Goal: Task Accomplishment & Management: Manage account settings

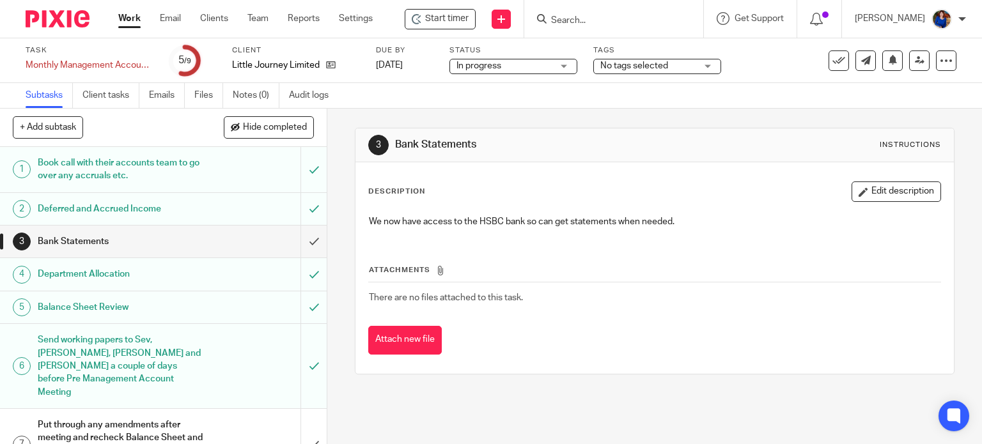
click at [130, 15] on link "Work" at bounding box center [129, 18] width 22 height 13
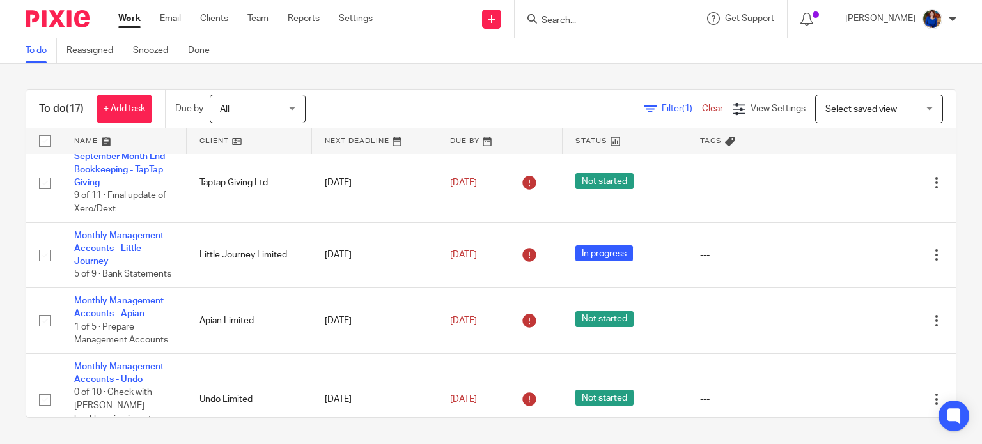
scroll to position [157, 0]
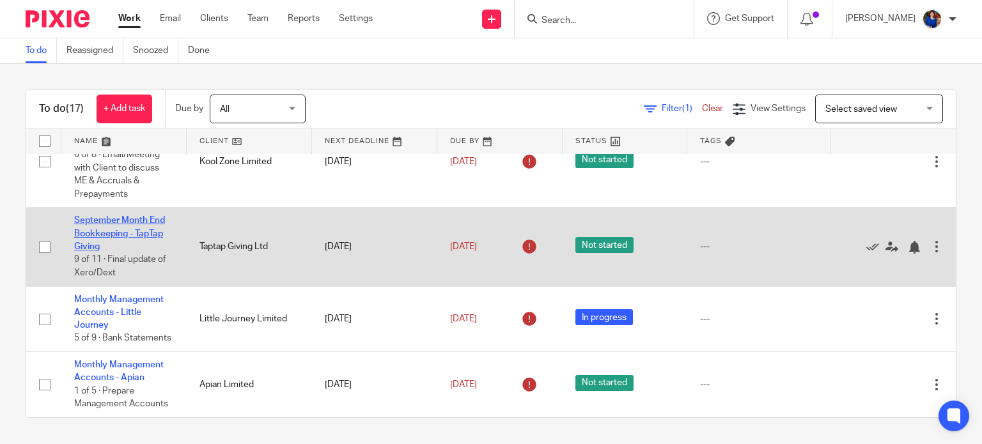
click at [125, 230] on link "September Month End Bookkeeping - TapTap Giving" at bounding box center [119, 233] width 91 height 35
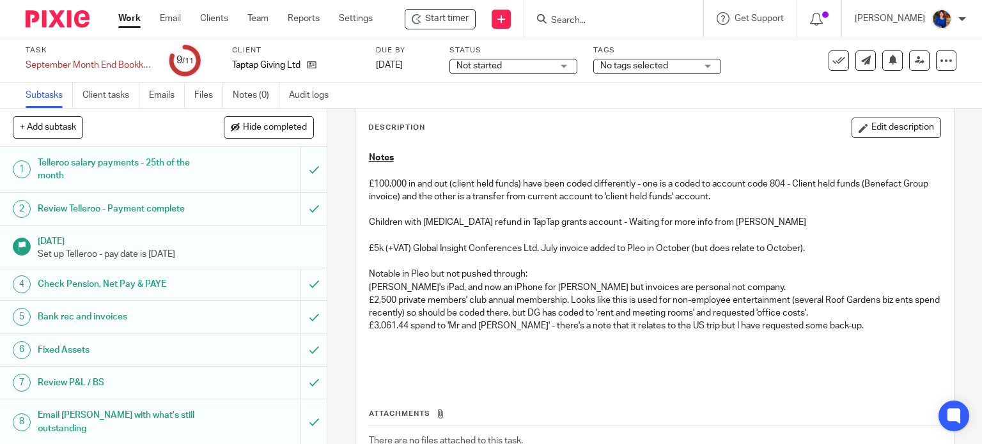
click at [129, 175] on h1 "Telleroo salary payments - 25th of the month" at bounding box center [121, 169] width 167 height 33
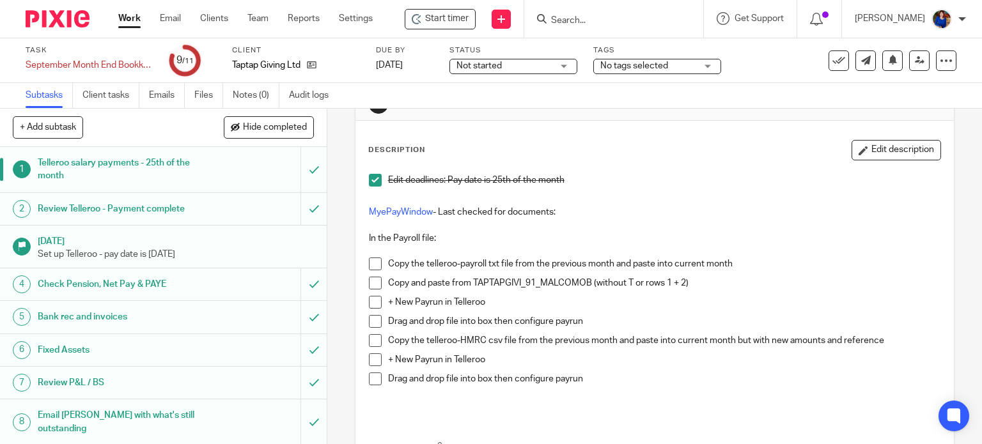
scroll to position [64, 0]
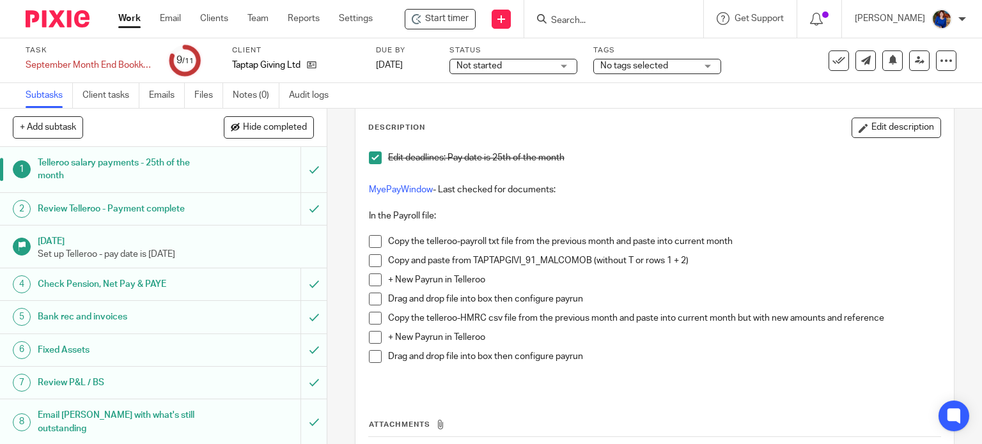
drag, startPoint x: 112, startPoint y: 212, endPoint x: 140, endPoint y: 221, distance: 29.5
click at [111, 211] on h1 "Review Telleroo - Payment complete" at bounding box center [121, 209] width 167 height 19
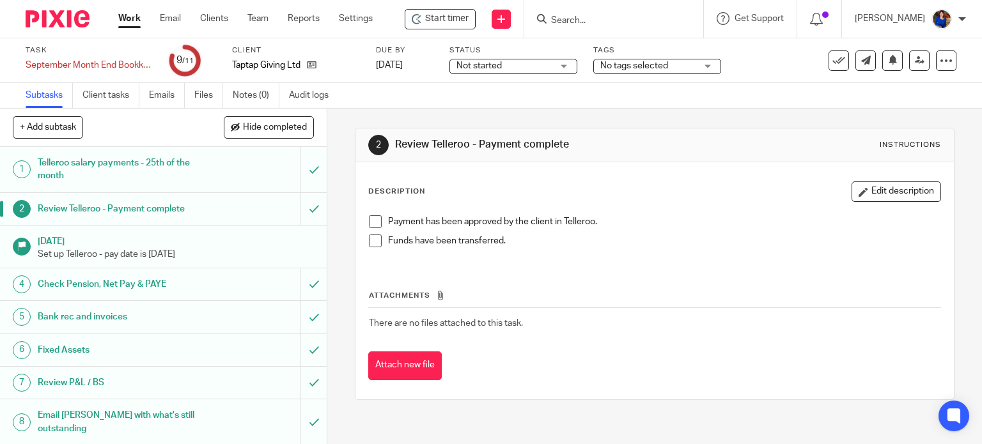
click at [564, 63] on div "Not started Not started" at bounding box center [514, 66] width 128 height 15
click at [645, 67] on span "No tags selected" at bounding box center [634, 65] width 68 height 9
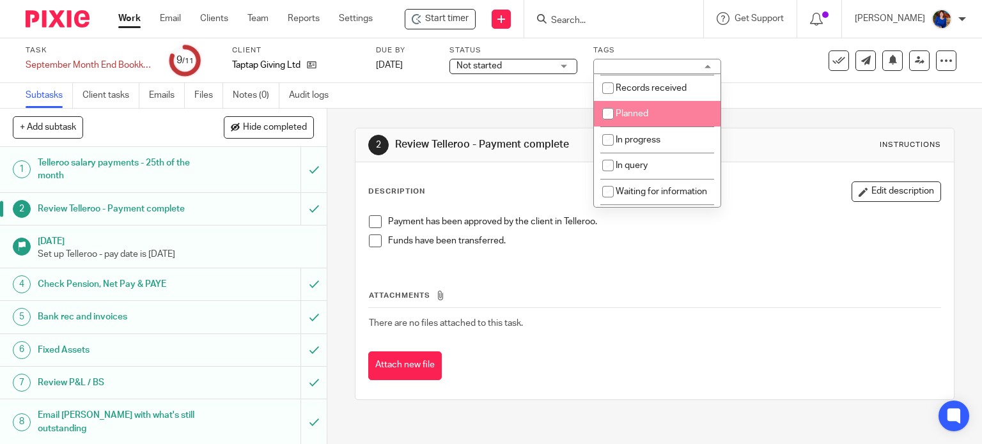
scroll to position [17, 0]
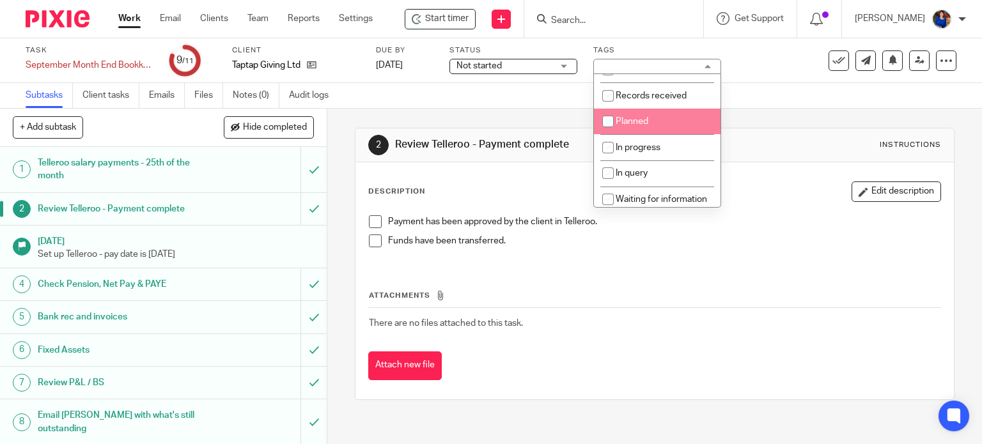
click at [813, 119] on div "2 Review Telleroo - Payment complete Instructions Description Edit description …" at bounding box center [655, 264] width 600 height 311
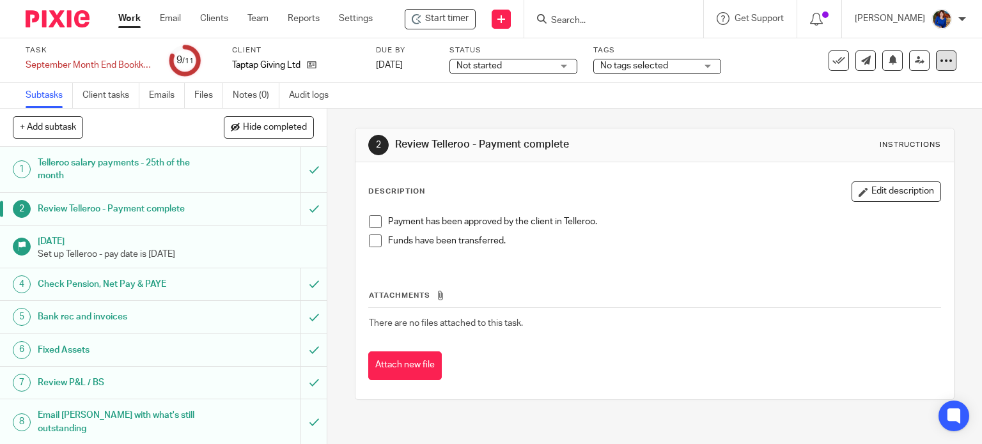
click at [940, 66] on icon at bounding box center [946, 60] width 13 height 13
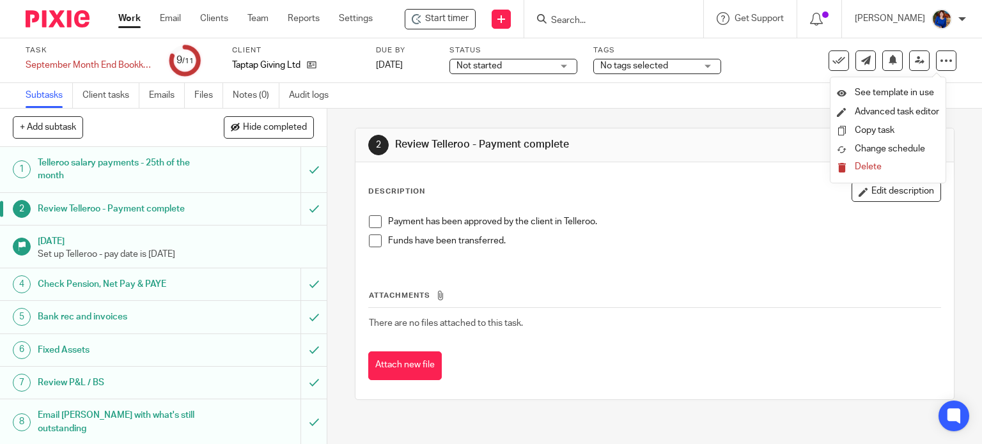
click at [136, 21] on link "Work" at bounding box center [129, 18] width 22 height 13
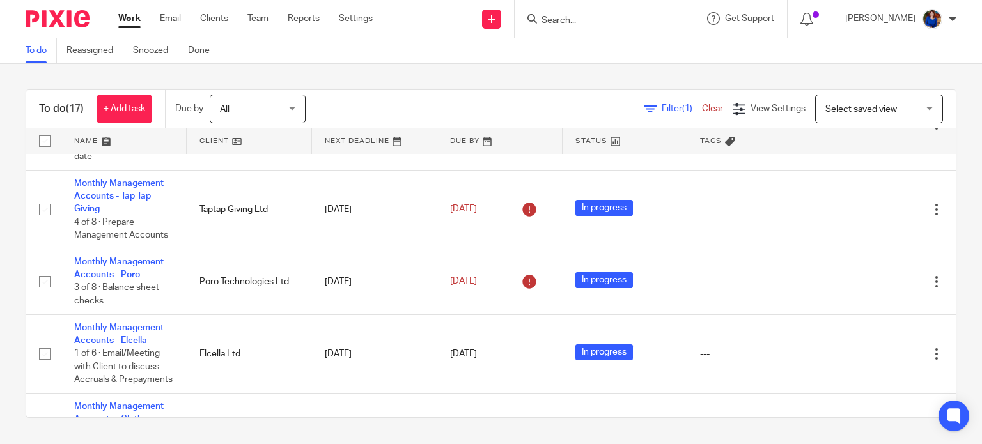
scroll to position [476, 0]
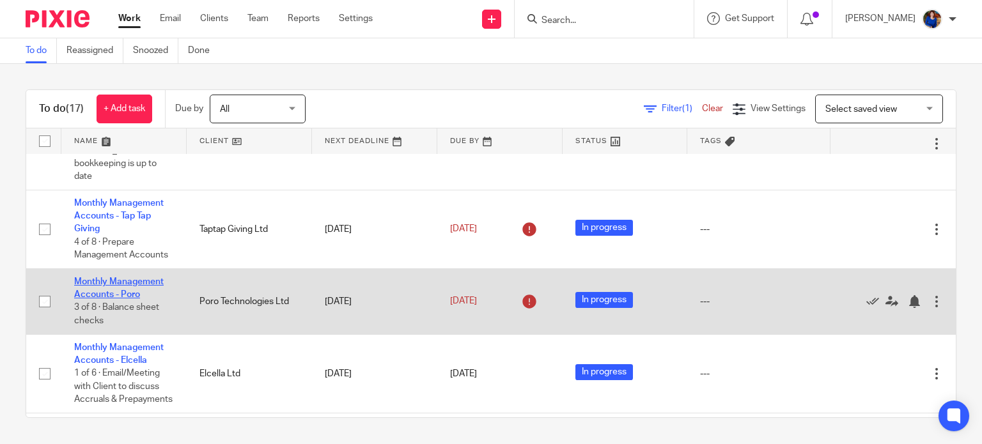
click at [150, 281] on link "Monthly Management Accounts - Poro" at bounding box center [119, 289] width 90 height 22
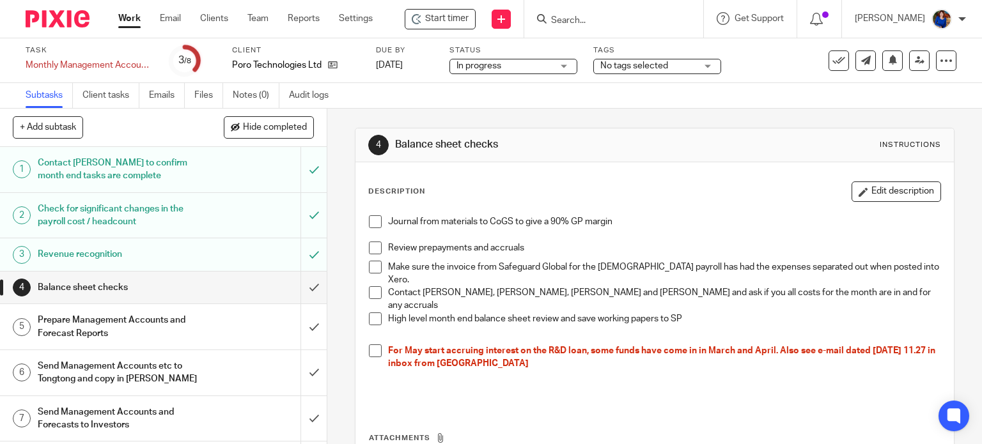
click at [169, 171] on h1 "Contact [PERSON_NAME] to confirm month end tasks are complete" at bounding box center [121, 169] width 167 height 33
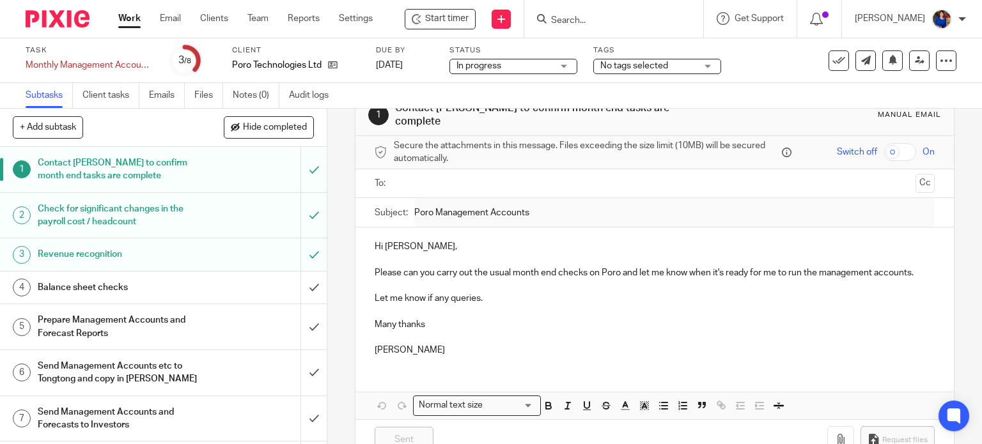
scroll to position [61, 0]
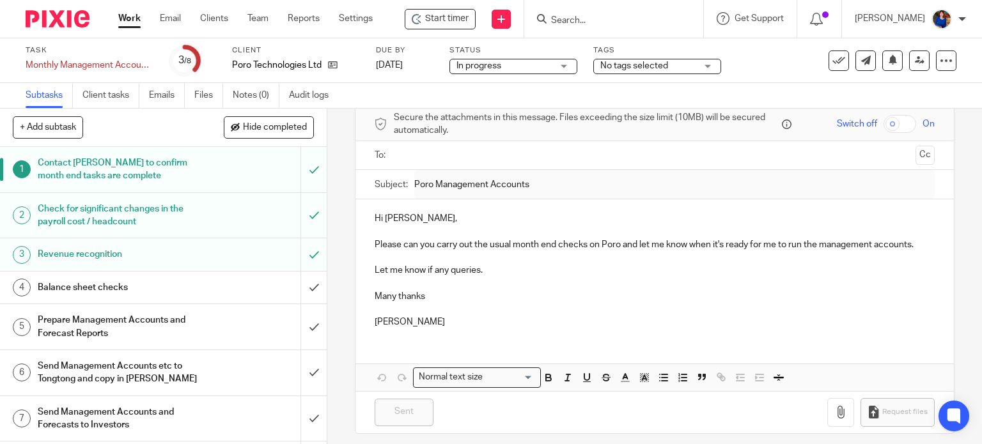
click at [137, 214] on h1 "Check for significant changes in the payroll cost / headcount" at bounding box center [121, 216] width 167 height 33
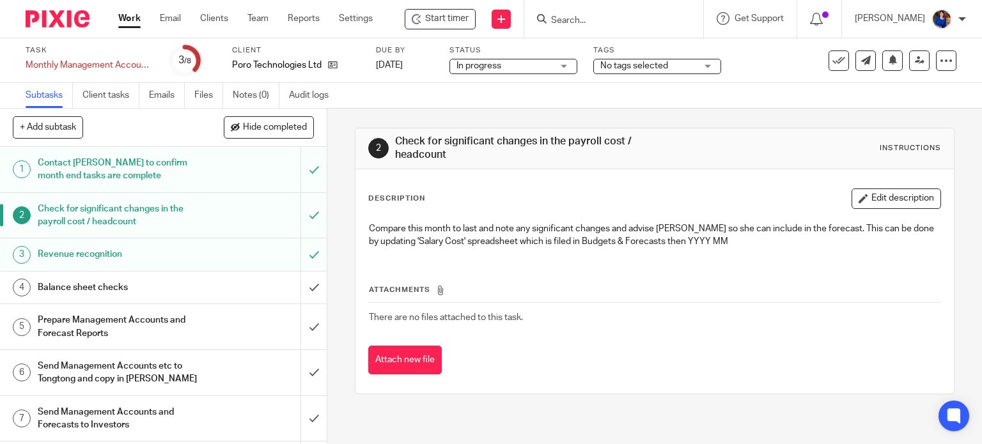
scroll to position [55, 0]
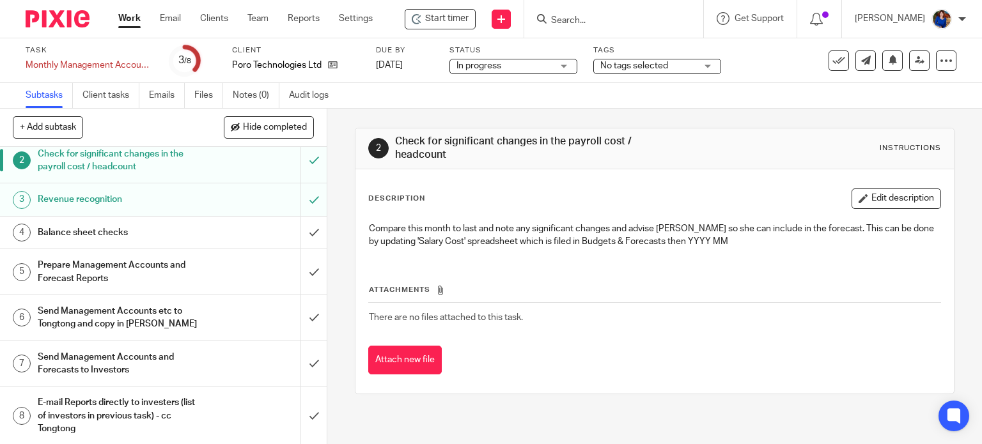
click at [108, 231] on h1 "Balance sheet checks" at bounding box center [121, 232] width 167 height 19
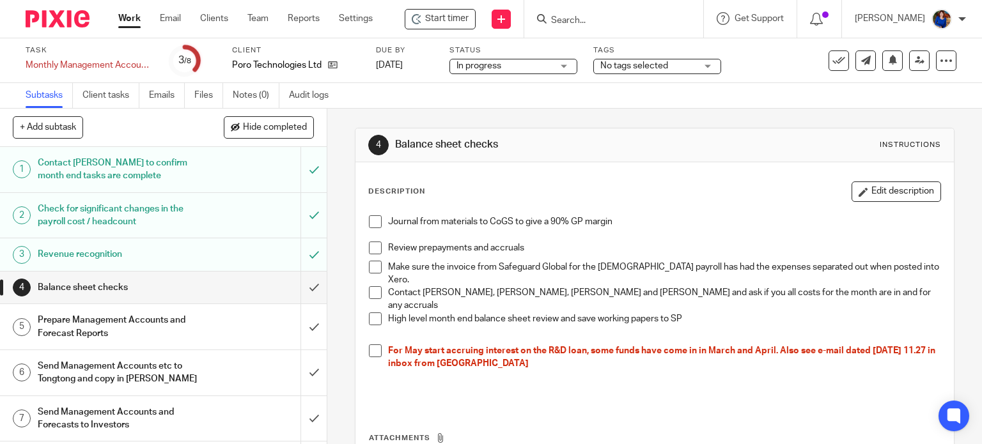
click at [79, 331] on h1 "Prepare Management Accounts and Forecast Reports" at bounding box center [121, 327] width 167 height 33
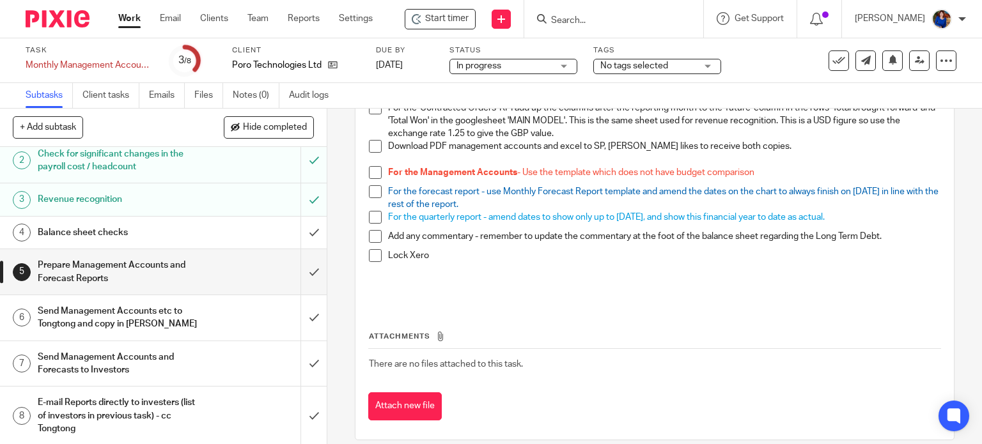
scroll to position [477, 0]
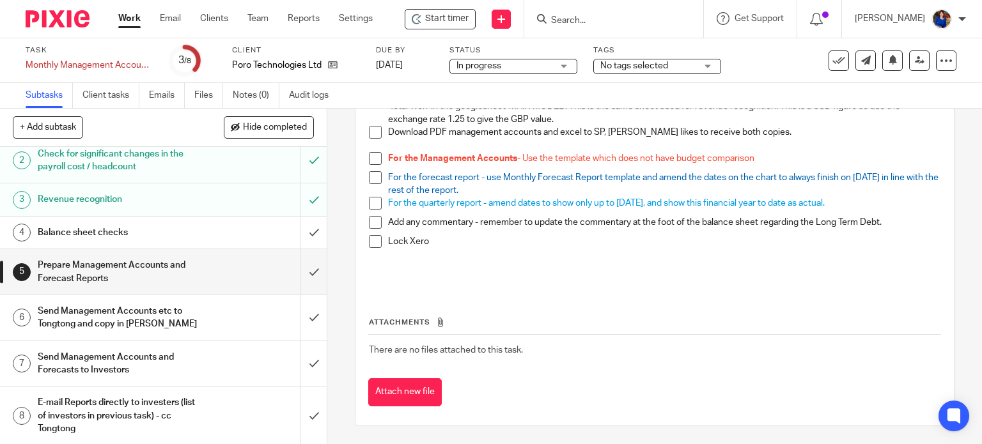
click at [157, 321] on h1 "Send Management Accounts etc to Tongtong and copy in Sarah" at bounding box center [121, 318] width 167 height 33
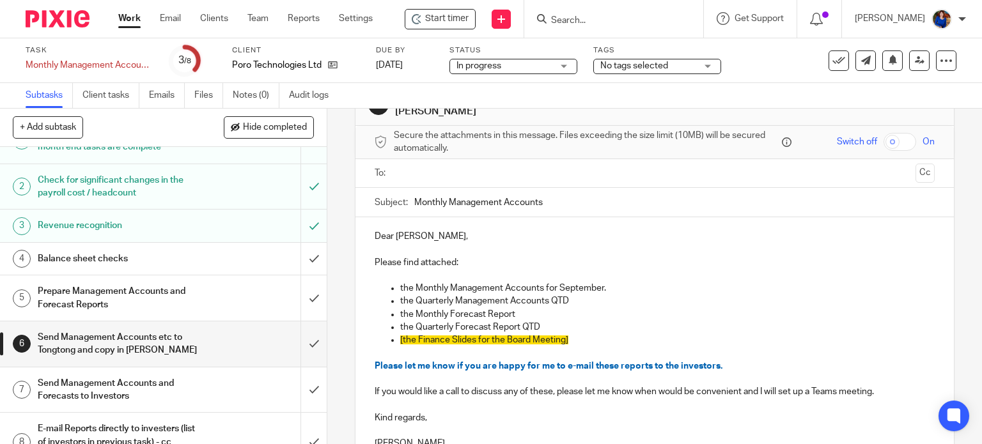
scroll to position [55, 0]
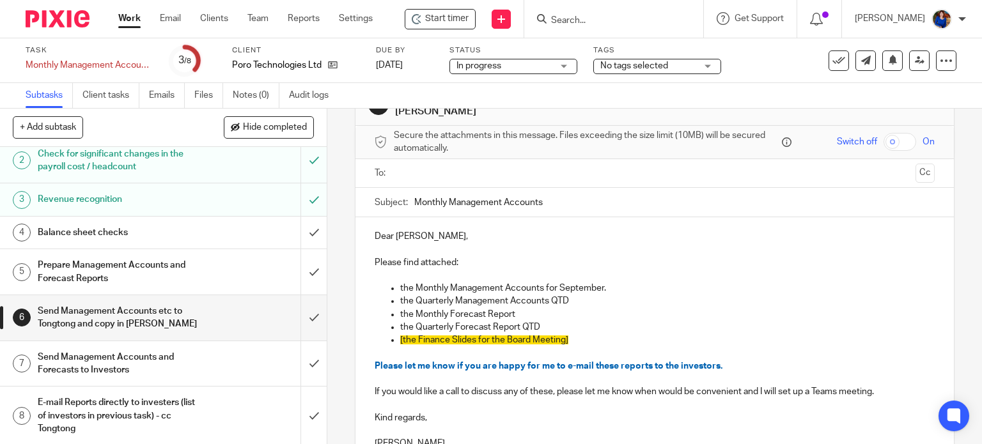
click at [165, 412] on h1 "E-mail Reports directly to investers (list of investors in previous task) - cc …" at bounding box center [121, 415] width 167 height 45
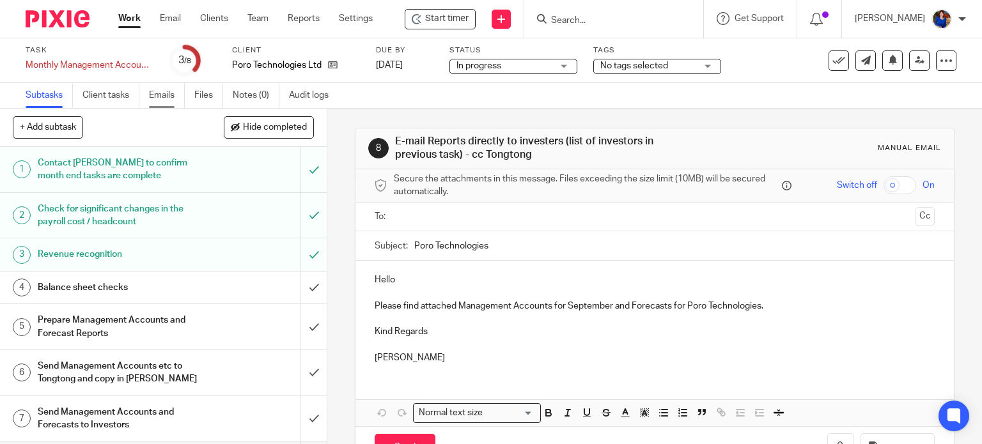
click at [159, 95] on link "Emails" at bounding box center [167, 95] width 36 height 25
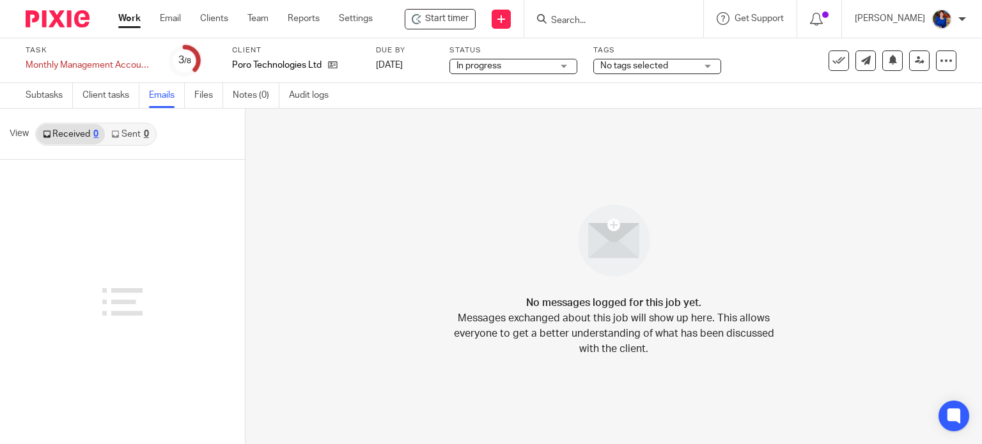
click at [56, 136] on link "Received 0" at bounding box center [70, 134] width 68 height 20
click at [122, 135] on link "Sent 0" at bounding box center [130, 134] width 50 height 20
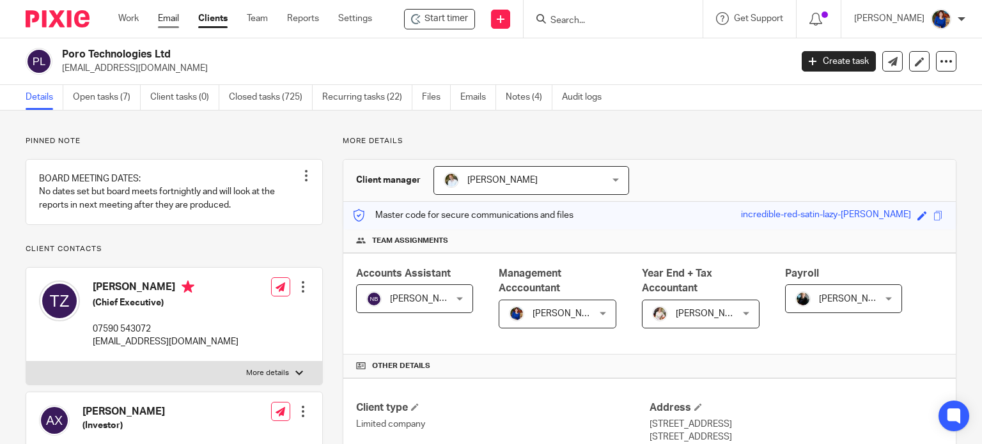
click at [166, 22] on link "Email" at bounding box center [168, 18] width 21 height 13
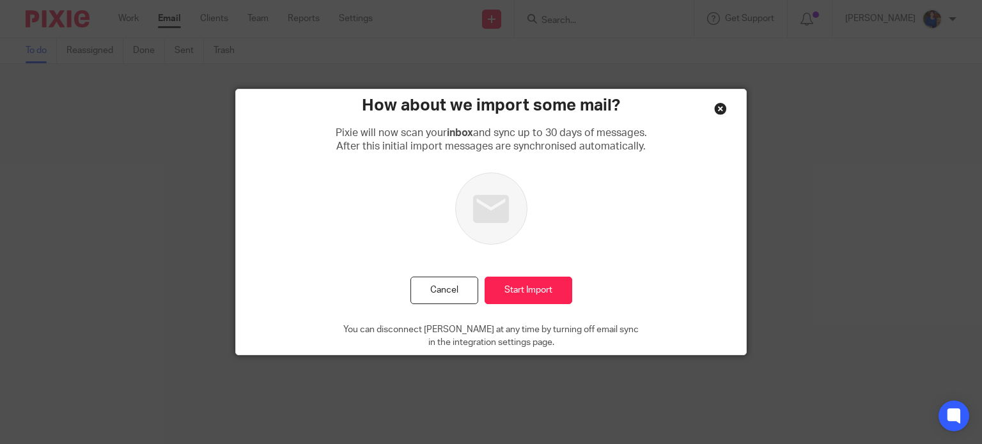
click at [717, 109] on div "Close this dialog window" at bounding box center [720, 108] width 13 height 13
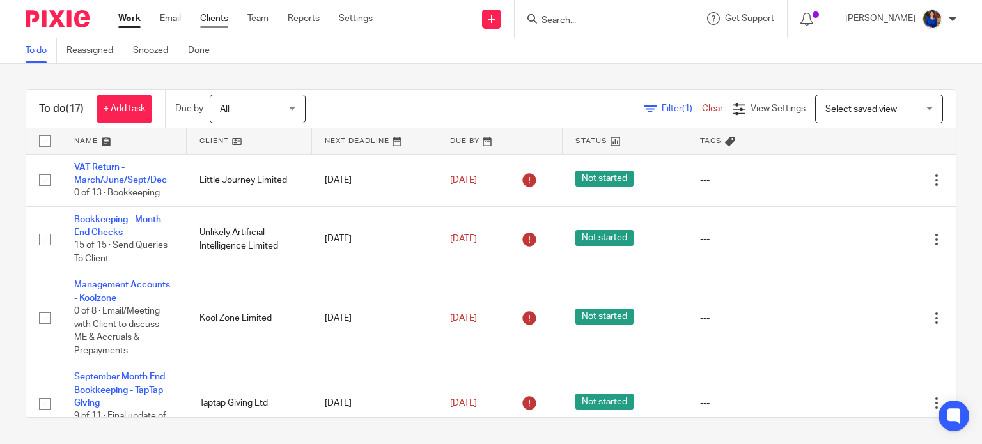
click at [215, 17] on link "Clients" at bounding box center [214, 18] width 28 height 13
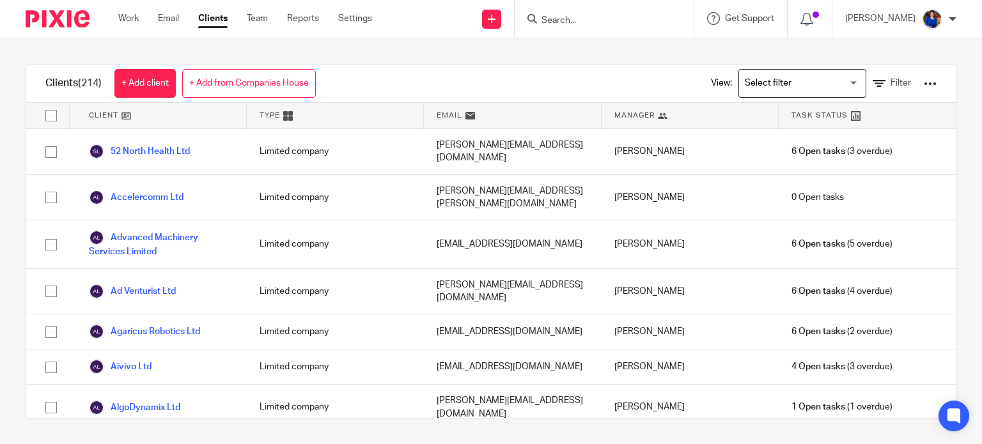
click at [552, 16] on input "Search" at bounding box center [597, 21] width 115 height 12
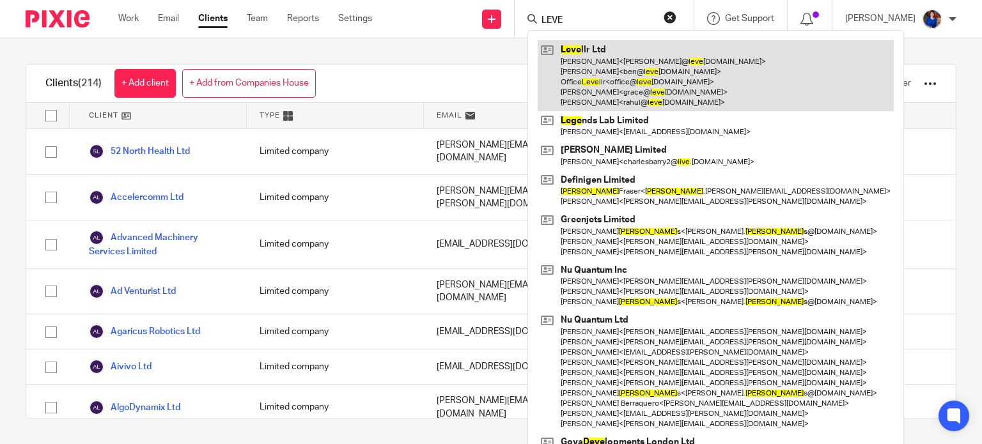
type input "LEVE"
click at [613, 76] on link at bounding box center [716, 75] width 356 height 71
click at [628, 63] on link at bounding box center [716, 75] width 356 height 71
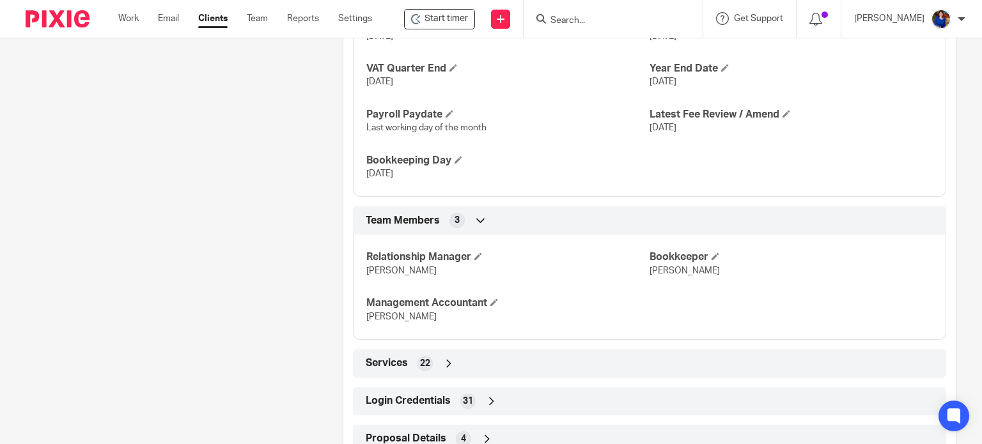
scroll to position [887, 0]
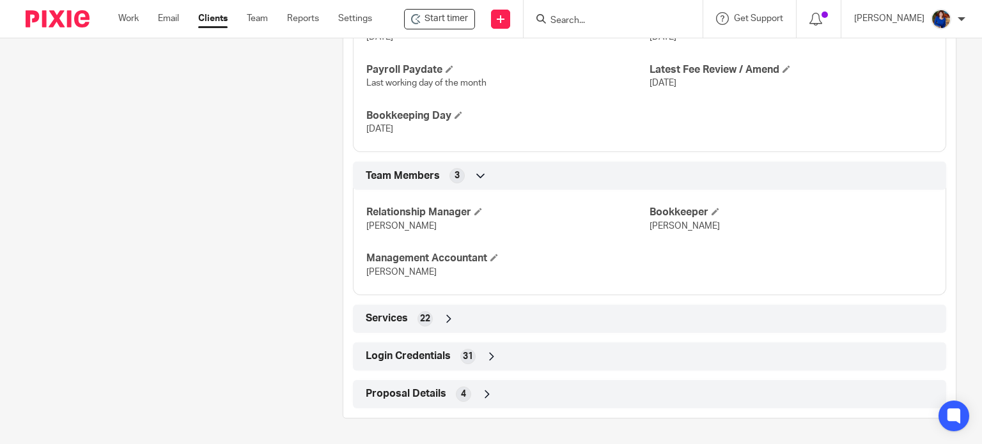
click at [420, 322] on span "22" at bounding box center [425, 319] width 10 height 13
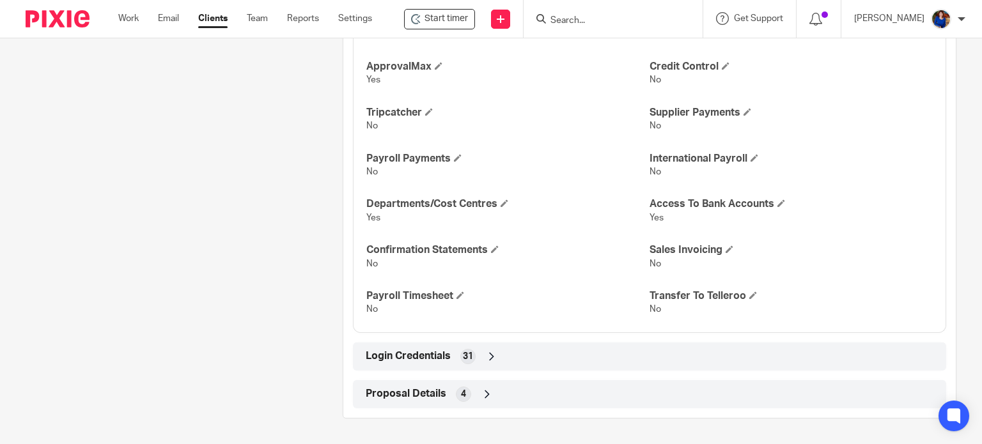
scroll to position [1405, 0]
click at [449, 361] on div "Login Credentials 31" at bounding box center [650, 357] width 574 height 22
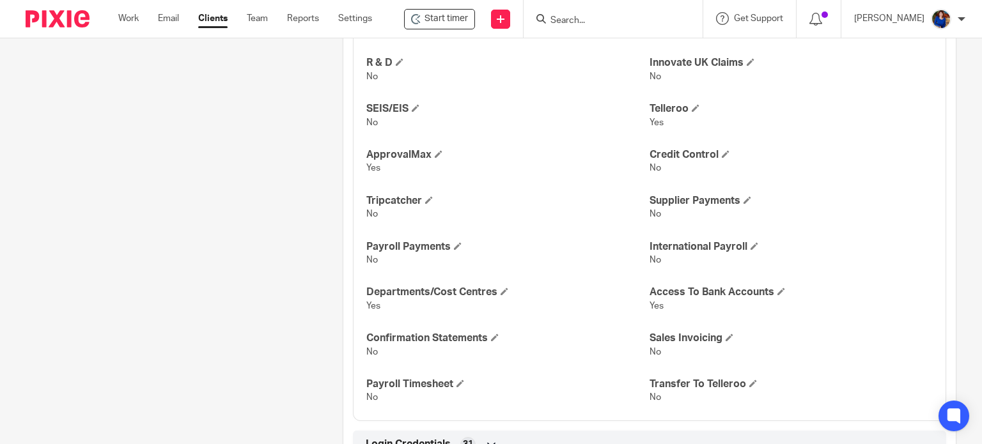
scroll to position [1297, 0]
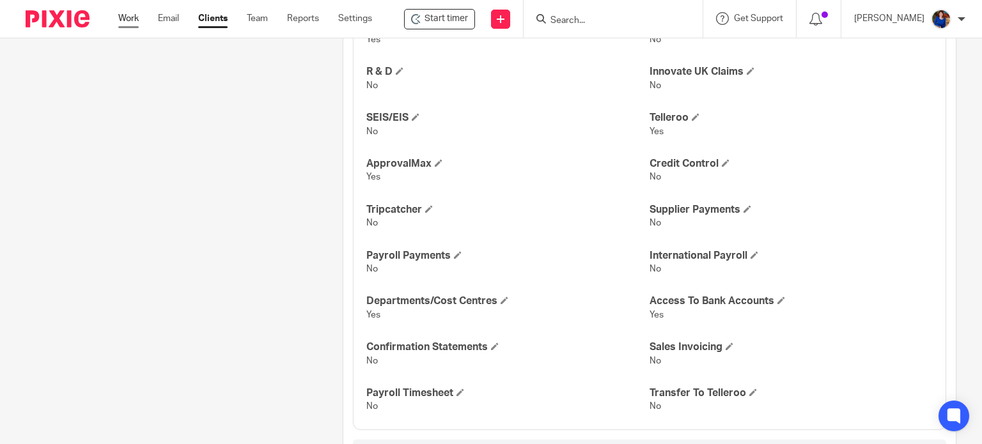
click at [124, 18] on link "Work" at bounding box center [128, 18] width 20 height 13
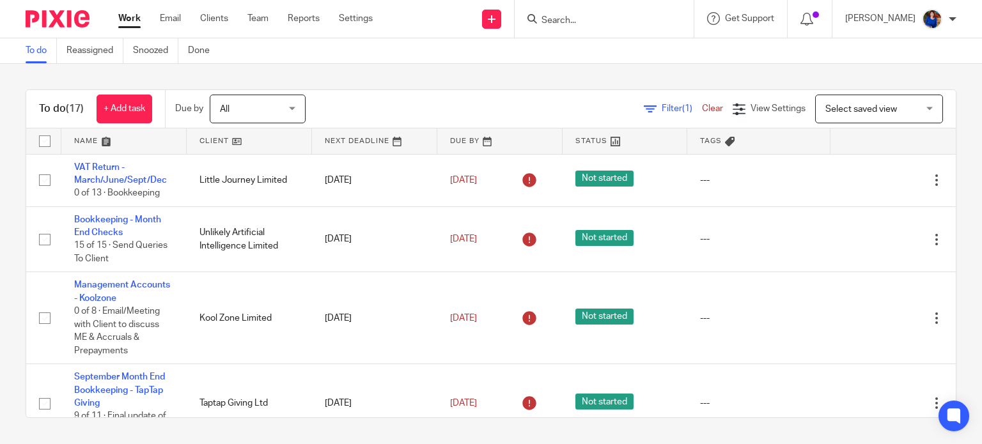
click at [300, 109] on div "All All" at bounding box center [258, 109] width 96 height 29
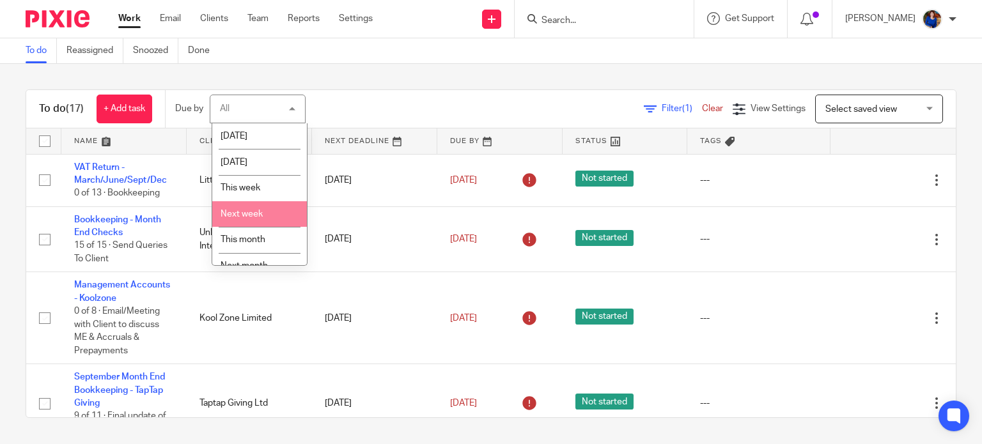
click at [339, 110] on div "Filter (1) Clear View Settings View Settings (1) Filters Clear Save Manage save…" at bounding box center [642, 109] width 628 height 29
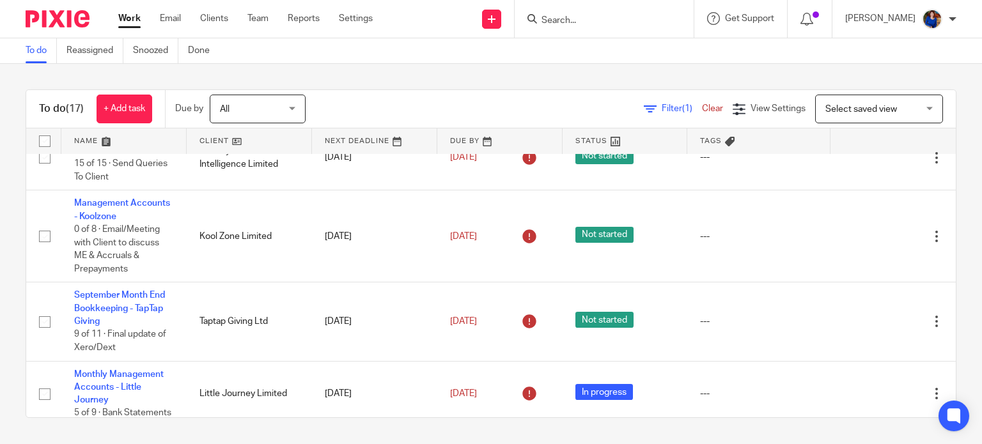
scroll to position [64, 0]
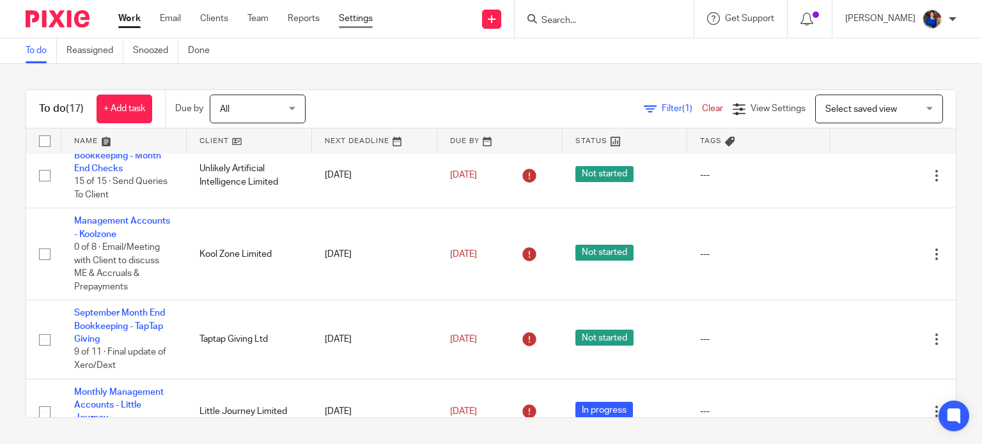
click at [356, 20] on link "Settings" at bounding box center [356, 18] width 34 height 13
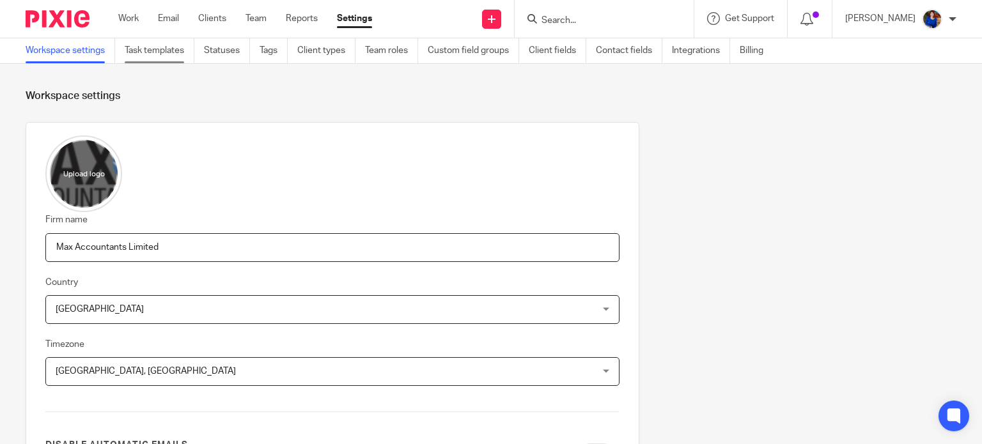
click at [159, 46] on link "Task templates" at bounding box center [160, 50] width 70 height 25
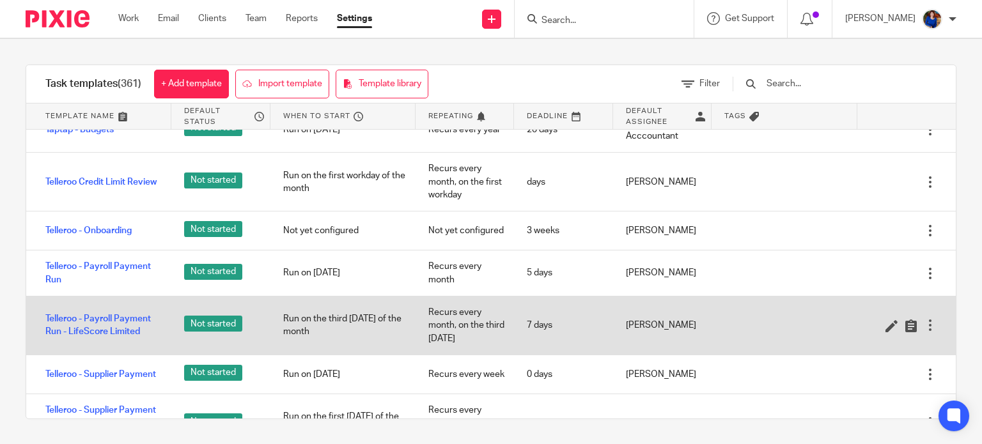
scroll to position [15565, 0]
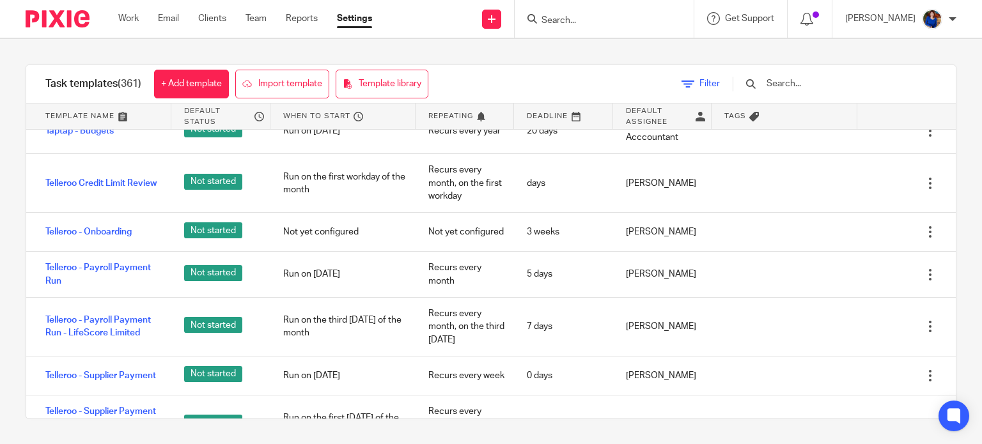
click at [720, 80] on span "Filter" at bounding box center [710, 83] width 20 height 9
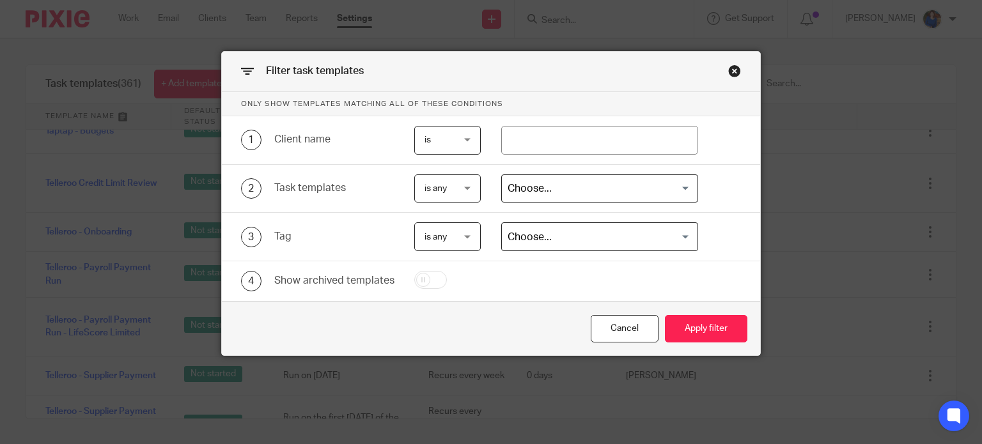
drag, startPoint x: 730, startPoint y: 70, endPoint x: 737, endPoint y: 61, distance: 12.3
click at [730, 70] on div "Close this dialog window" at bounding box center [734, 71] width 13 height 13
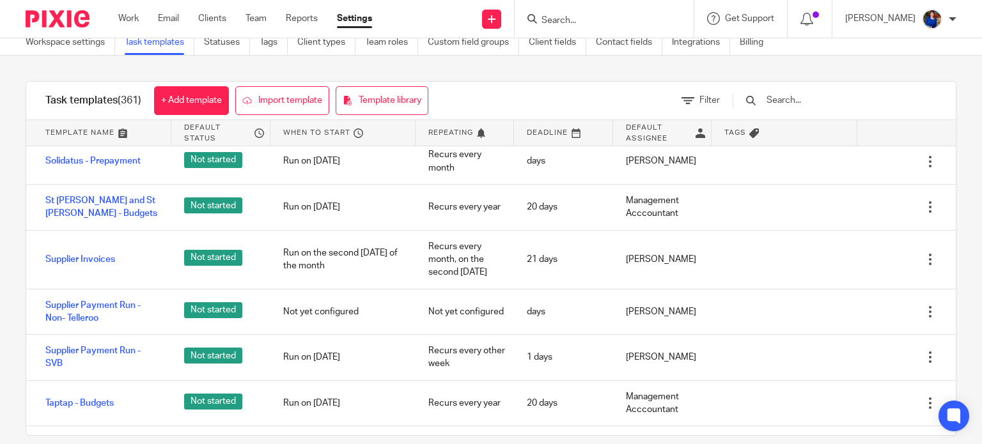
scroll to position [0, 0]
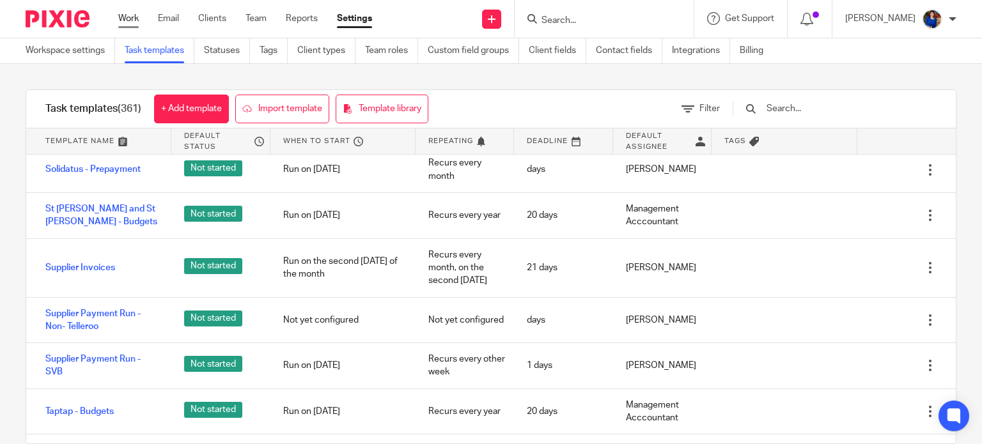
click at [123, 16] on link "Work" at bounding box center [128, 18] width 20 height 13
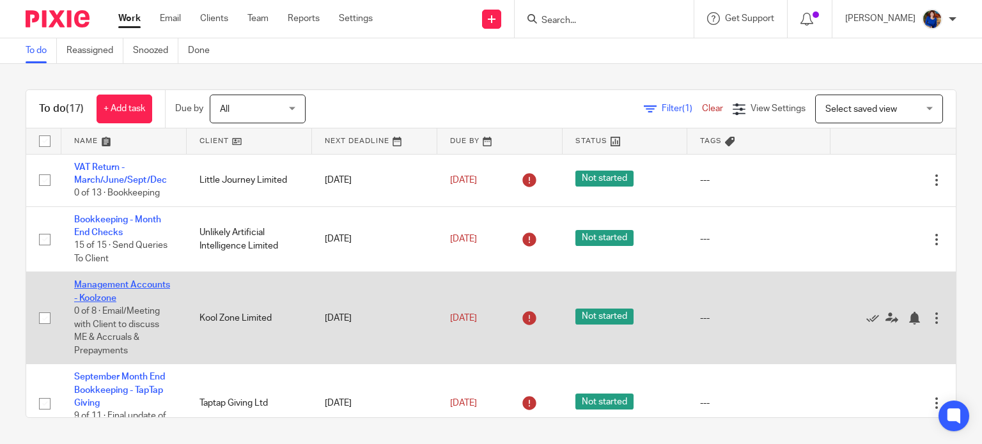
click at [134, 281] on link "Management Accounts - Koolzone" at bounding box center [122, 292] width 96 height 22
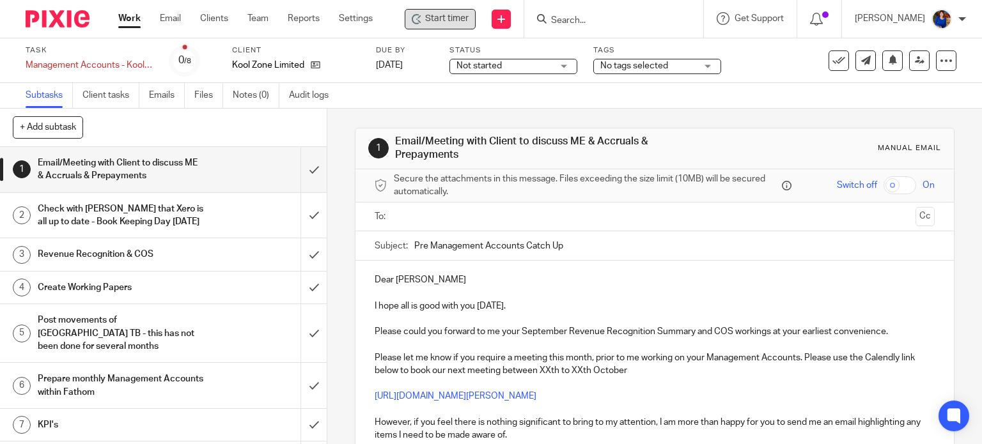
click at [448, 17] on span "Start timer" at bounding box center [446, 18] width 43 height 13
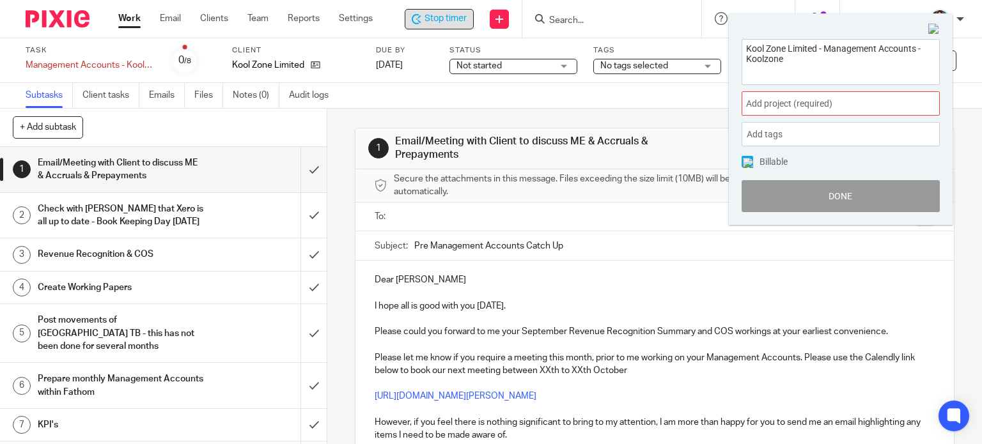
click at [873, 106] on span "Add project (required) :" at bounding box center [826, 103] width 161 height 13
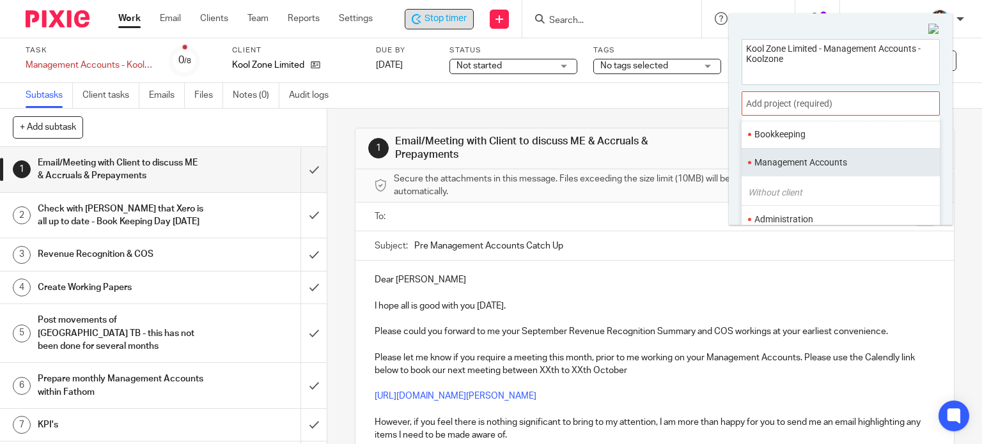
scroll to position [64, 0]
click at [816, 165] on li "Management Accounts" at bounding box center [838, 161] width 167 height 13
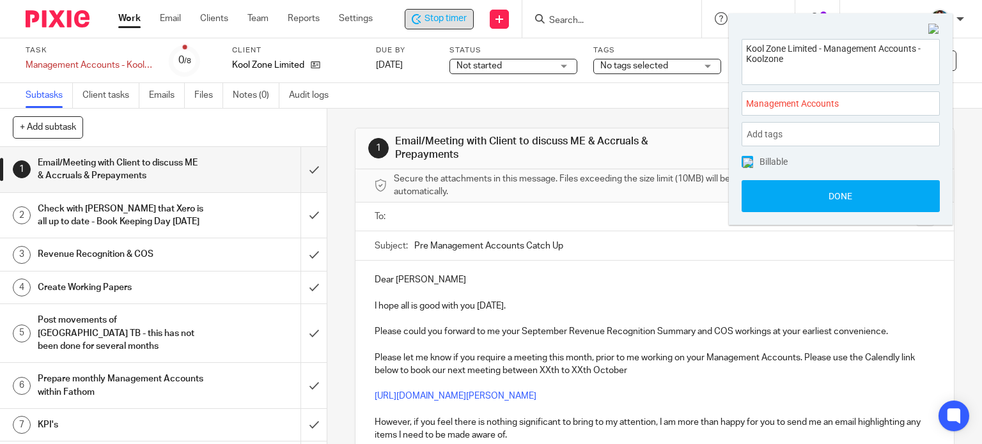
drag, startPoint x: 744, startPoint y: 160, endPoint x: 760, endPoint y: 173, distance: 20.0
click at [746, 160] on img at bounding box center [748, 163] width 10 height 10
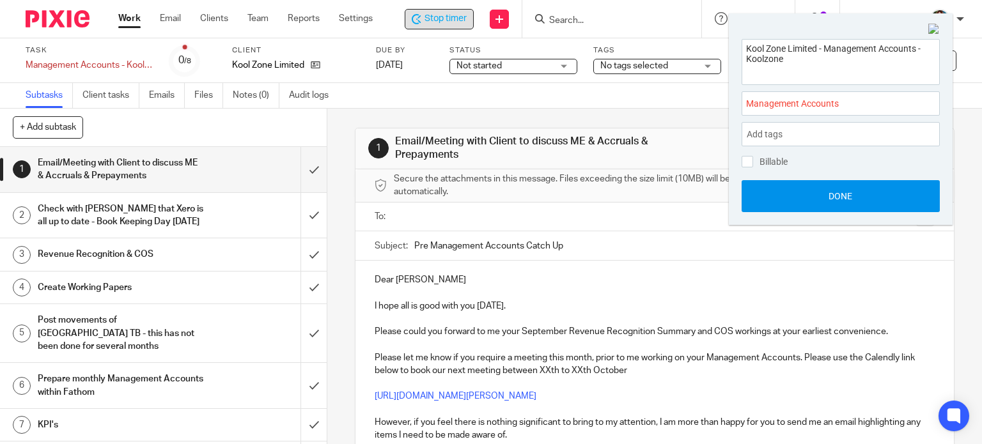
click at [807, 194] on button "Done" at bounding box center [841, 196] width 198 height 32
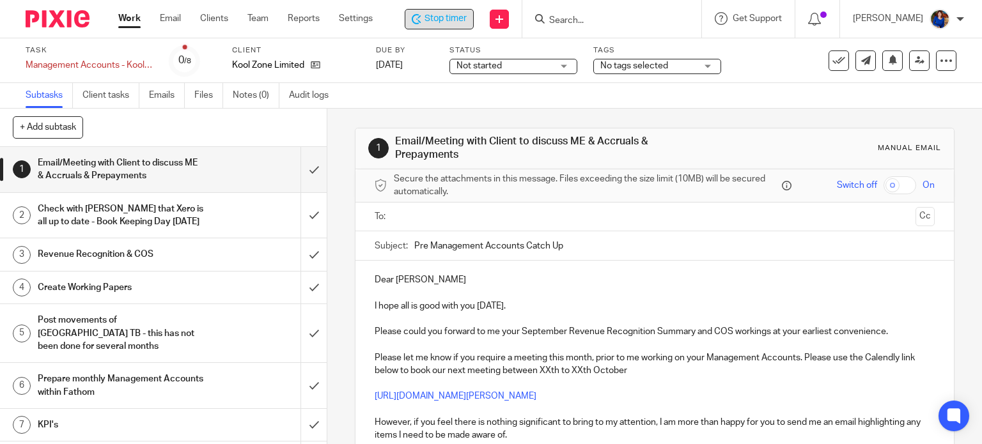
click at [454, 20] on span "Stop timer" at bounding box center [446, 18] width 42 height 13
click at [258, 22] on link "Team" at bounding box center [257, 18] width 21 height 13
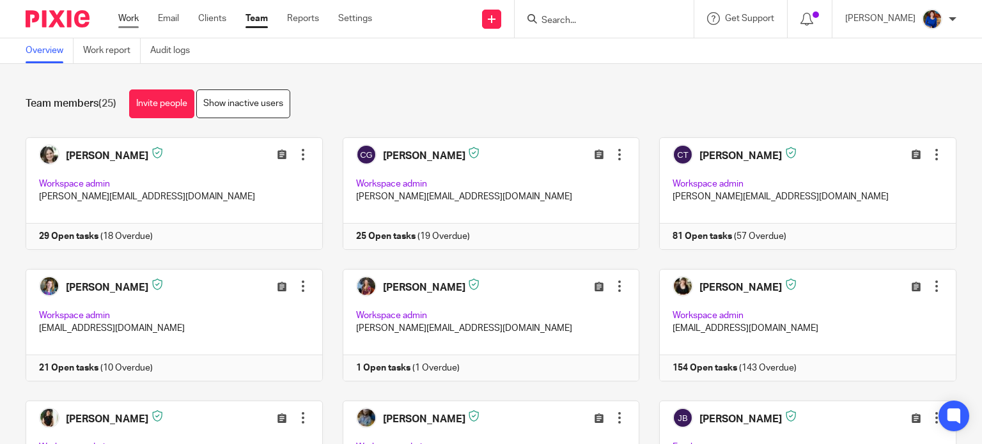
click at [123, 16] on link "Work" at bounding box center [128, 18] width 20 height 13
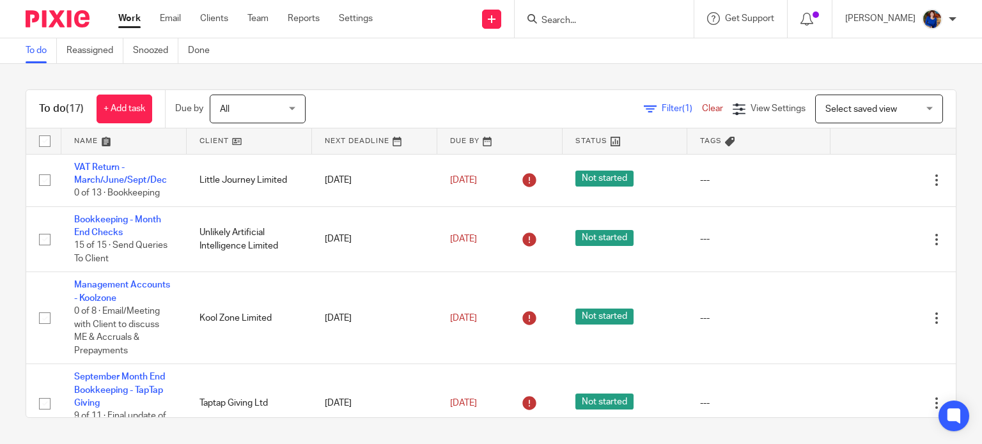
click at [572, 14] on form at bounding box center [608, 19] width 136 height 16
click at [560, 15] on input "Search" at bounding box center [597, 21] width 115 height 12
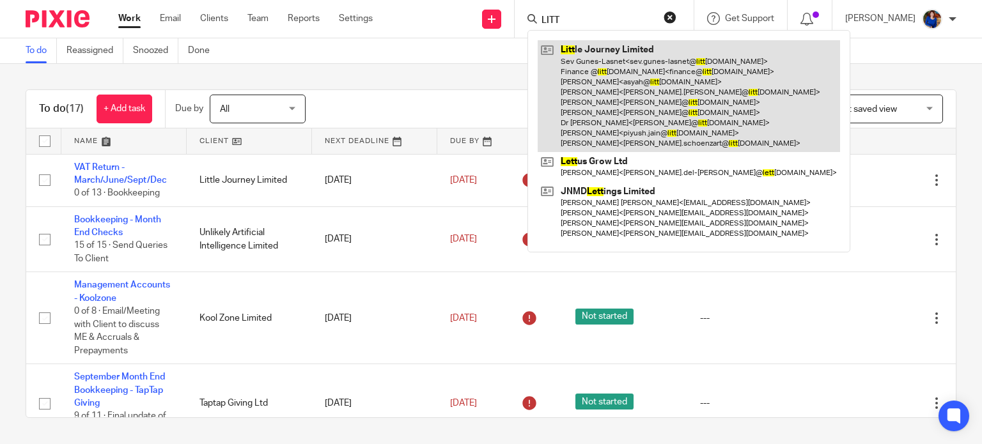
type input "LITT"
click at [604, 117] on link at bounding box center [689, 96] width 302 height 112
click at [606, 88] on link at bounding box center [689, 96] width 302 height 112
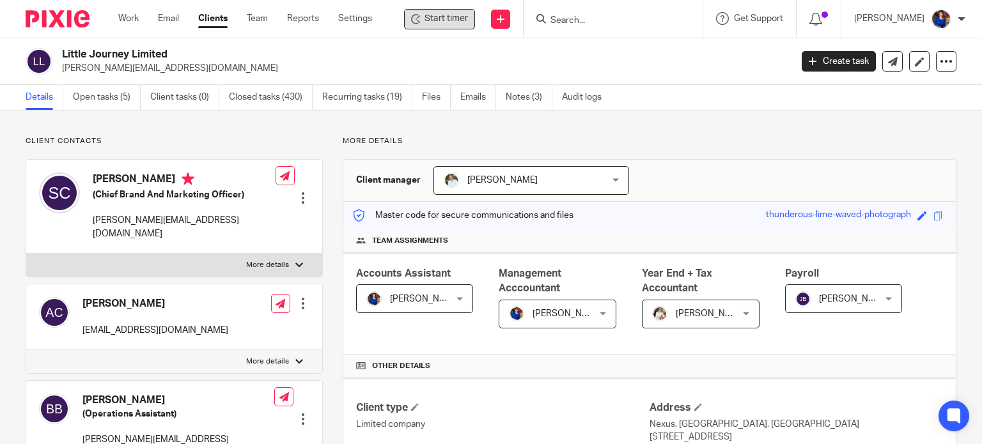
click at [457, 19] on span "Start timer" at bounding box center [446, 18] width 43 height 13
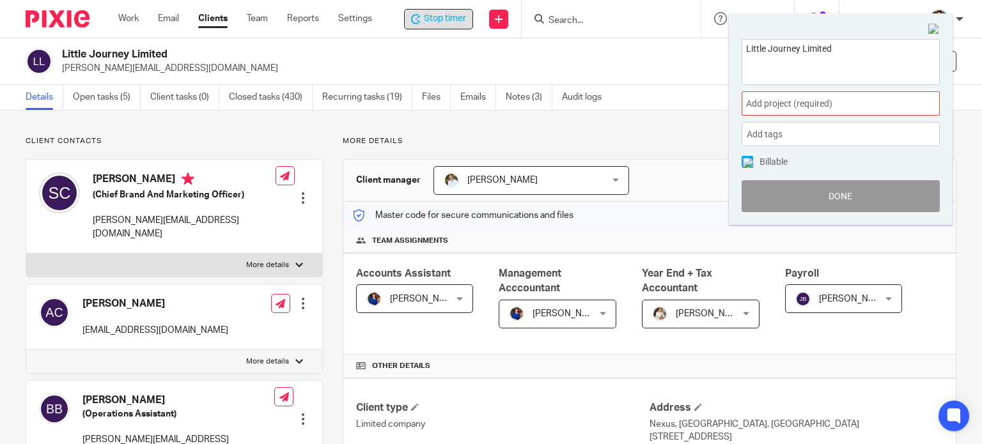
click at [801, 196] on button "Done" at bounding box center [841, 196] width 198 height 32
click at [431, 14] on span "Stop timer" at bounding box center [445, 18] width 42 height 13
click at [939, 27] on img at bounding box center [934, 30] width 12 height 12
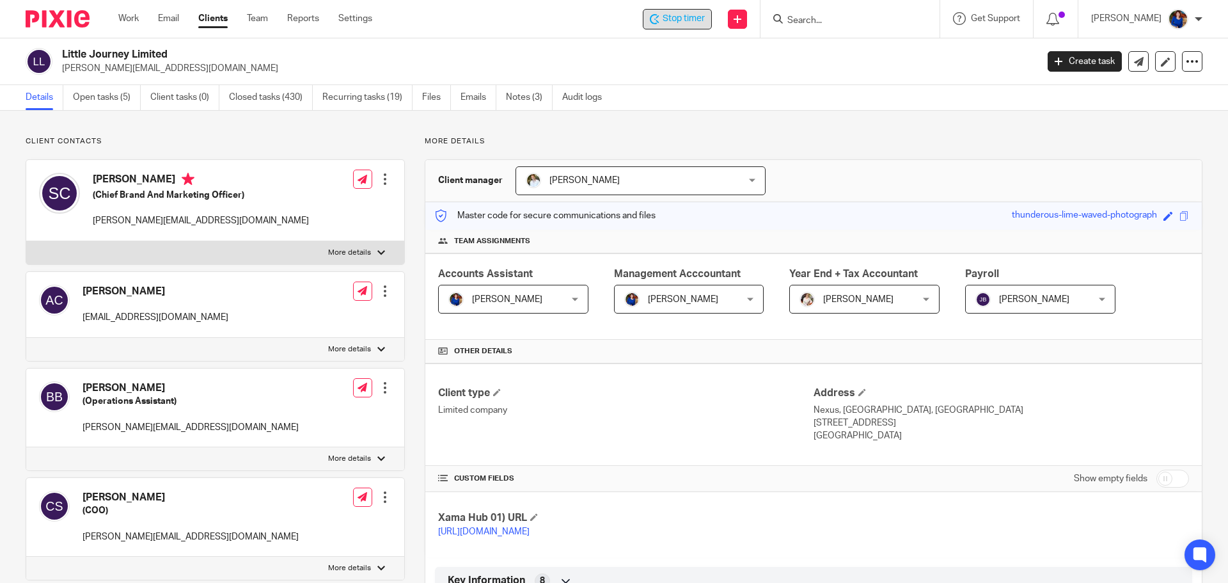
click at [693, 18] on span "Stop timer" at bounding box center [683, 18] width 42 height 13
click at [689, 15] on span "Stop timer" at bounding box center [683, 18] width 42 height 13
click at [127, 16] on link "Work" at bounding box center [128, 18] width 20 height 13
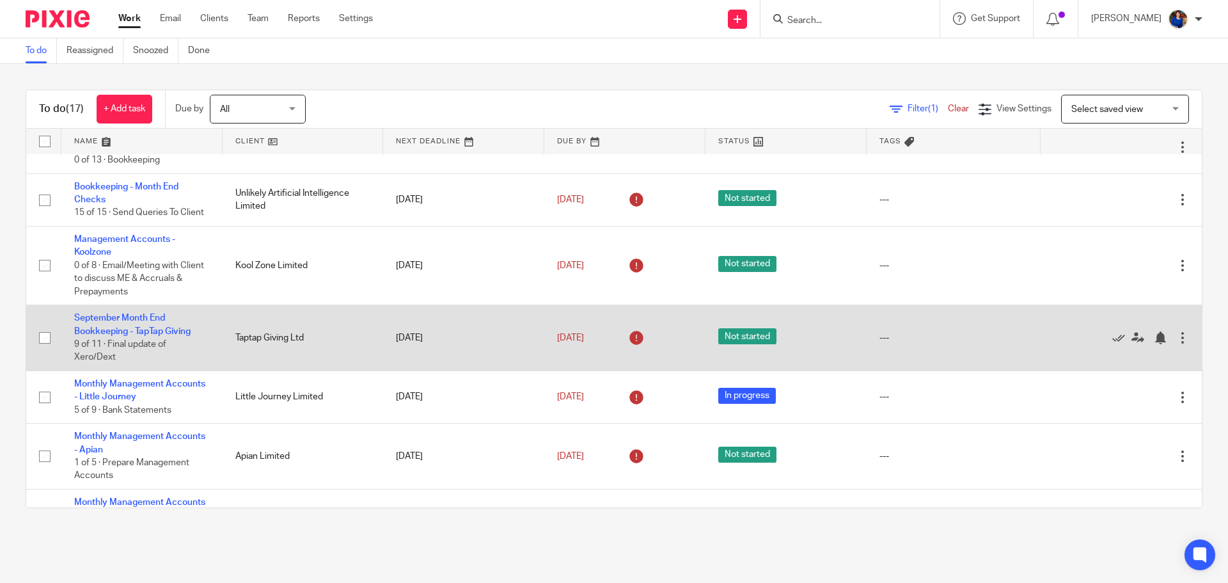
scroll to position [128, 0]
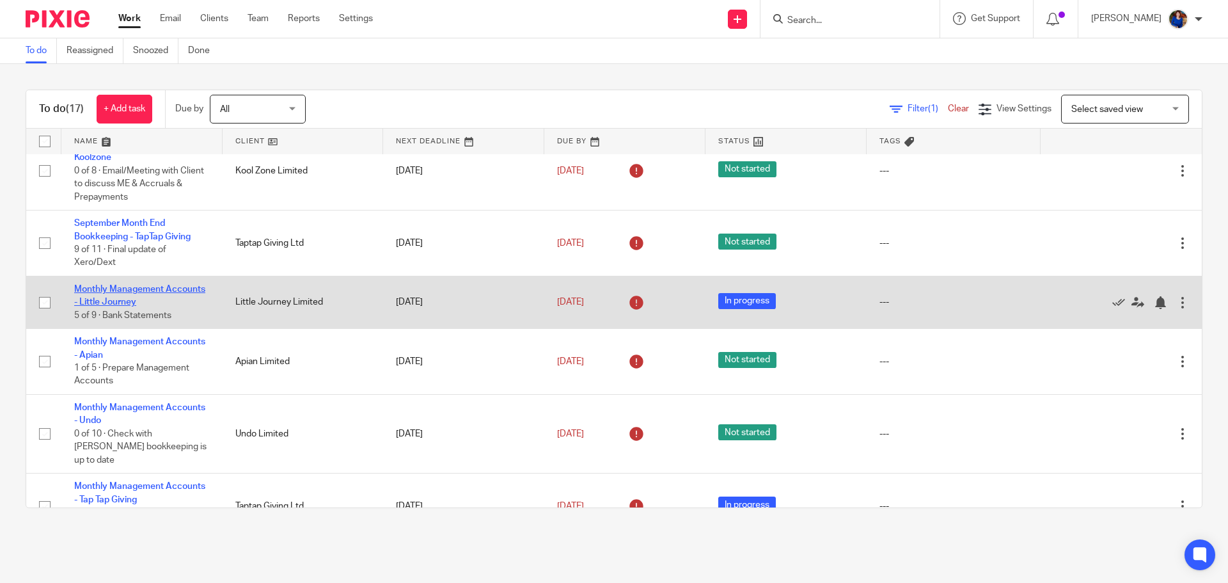
click at [153, 286] on link "Monthly Management Accounts - Little Journey" at bounding box center [139, 296] width 131 height 22
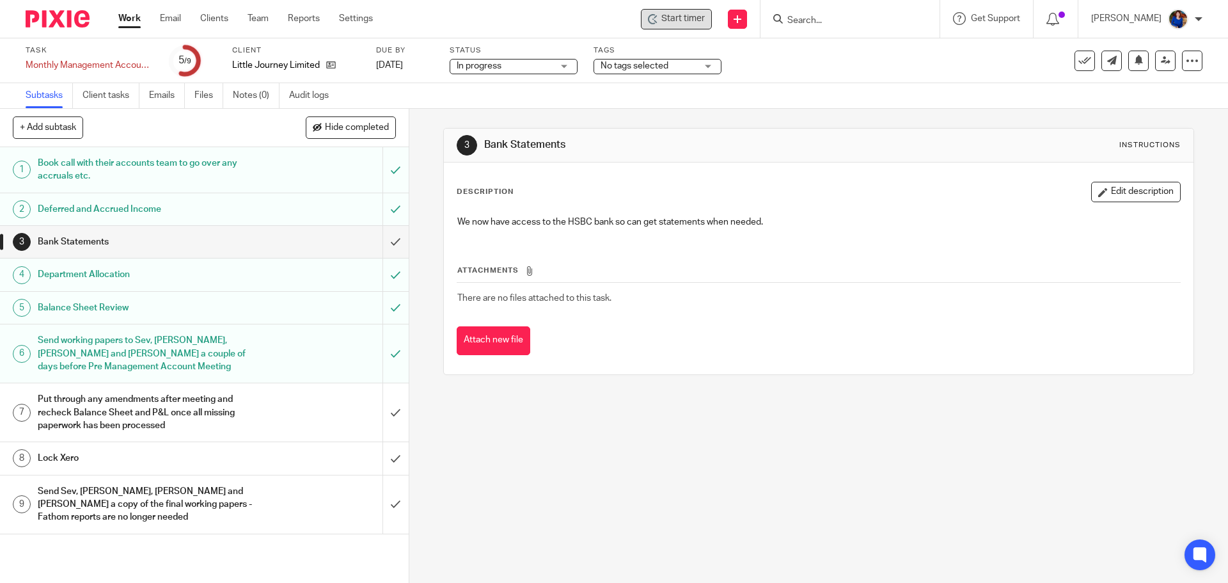
click at [678, 20] on span "Start timer" at bounding box center [682, 18] width 43 height 13
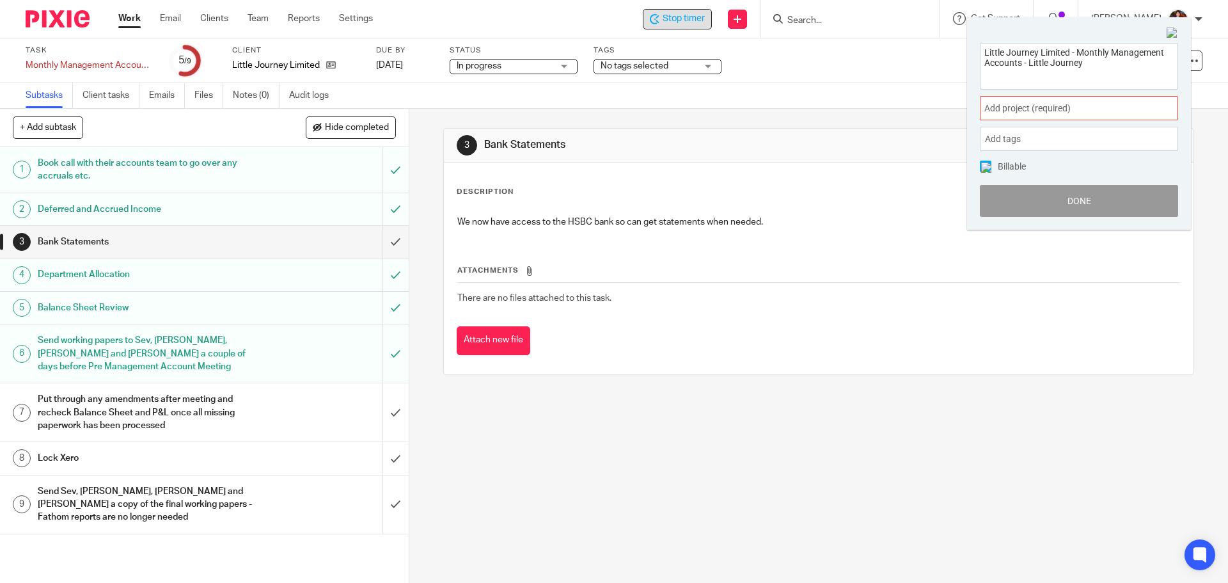
click at [1085, 114] on span "Add project (required) :" at bounding box center [1064, 108] width 161 height 13
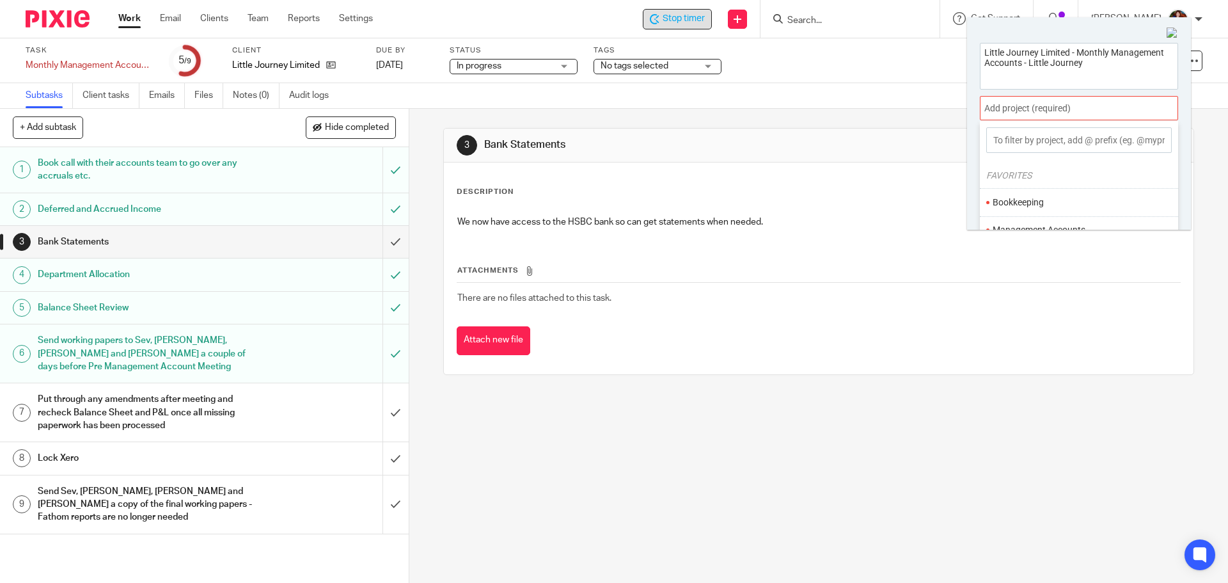
scroll to position [64, 0]
click at [1075, 173] on ul "Management Accounts" at bounding box center [1079, 165] width 198 height 27
click at [1017, 161] on li "Management Accounts" at bounding box center [1075, 165] width 167 height 13
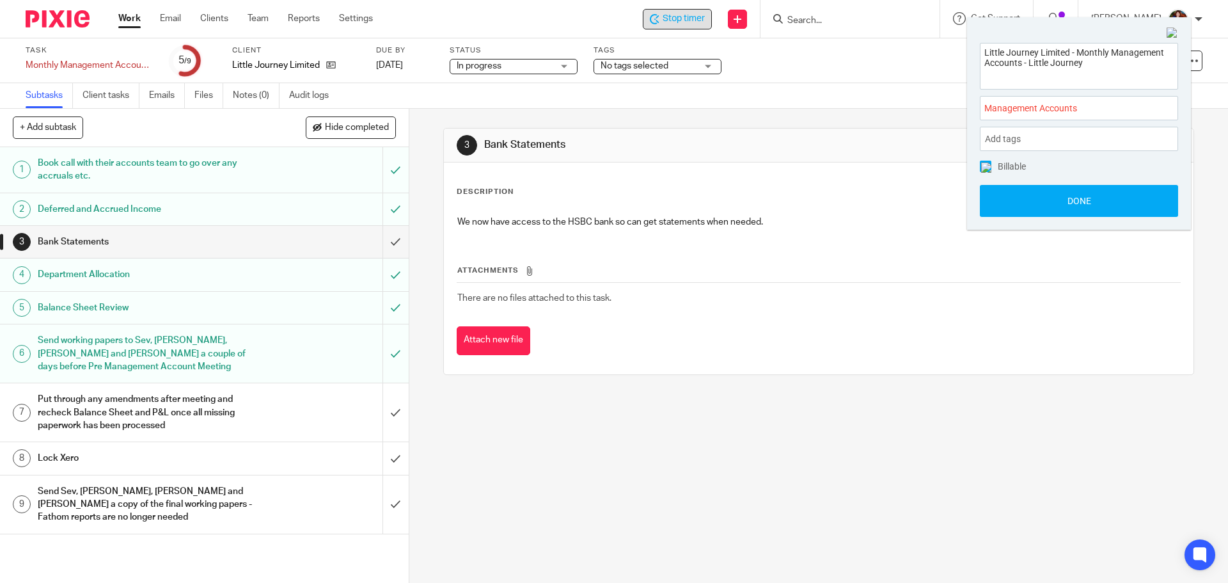
drag, startPoint x: 980, startPoint y: 163, endPoint x: 989, endPoint y: 169, distance: 10.5
click at [979, 166] on div "Little Journey Limited - Monthly Management Accounts - Little Journey Managemen…" at bounding box center [1079, 130] width 224 height 200
click at [982, 162] on img at bounding box center [986, 167] width 10 height 10
click at [999, 198] on button "Done" at bounding box center [1079, 201] width 198 height 32
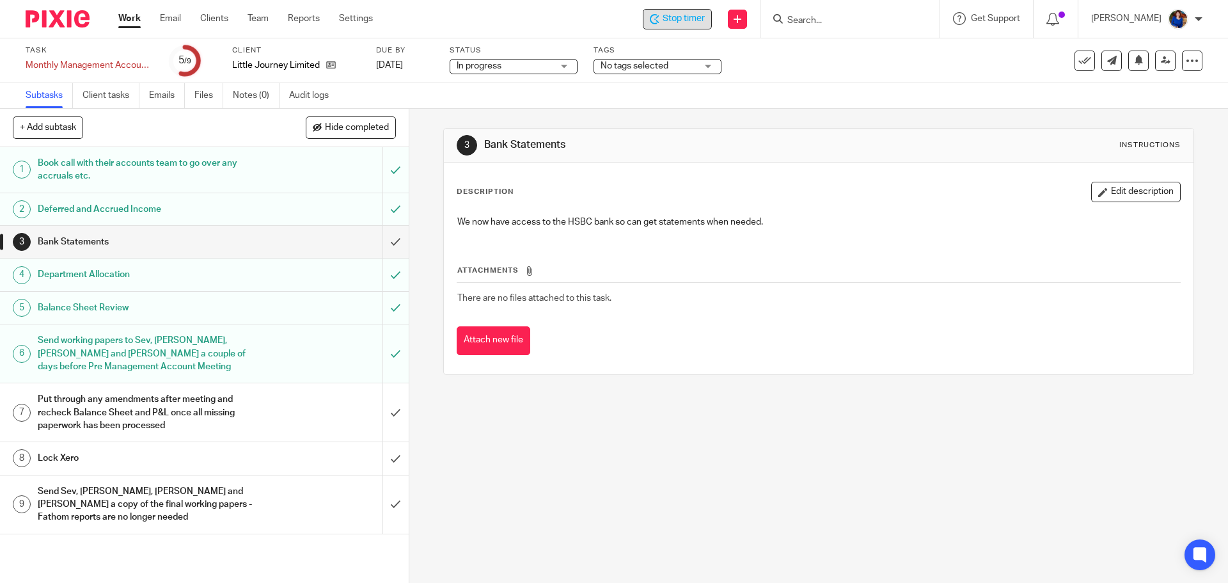
click at [176, 398] on h1 "Put through any amendments after meeting and recheck Balance Sheet and P&L once…" at bounding box center [148, 411] width 221 height 45
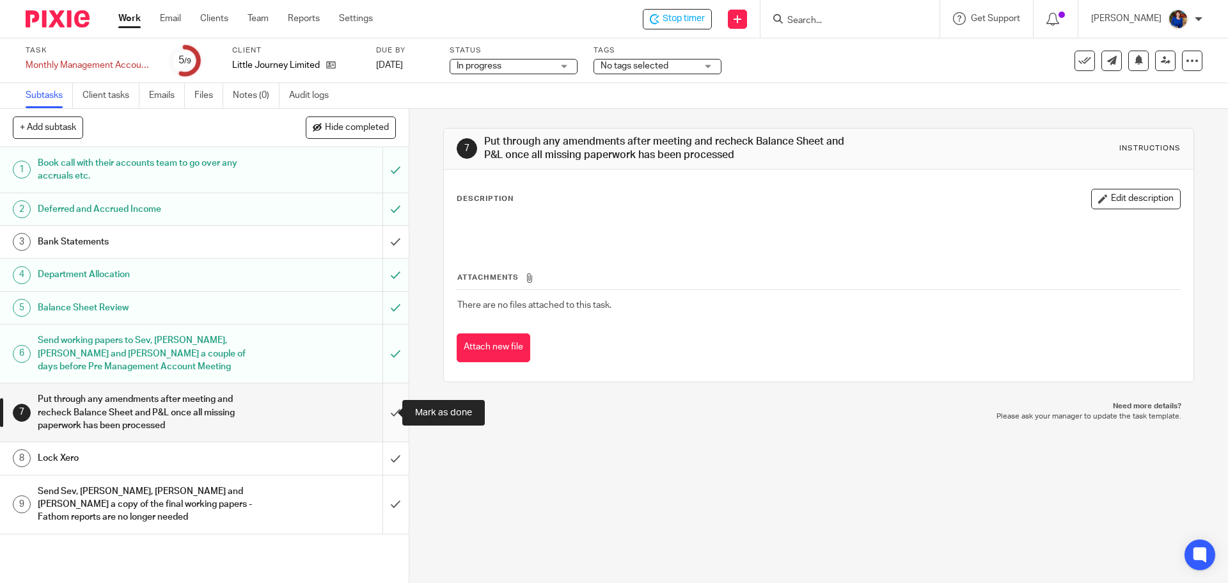
click at [386, 411] on input "submit" at bounding box center [204, 412] width 409 height 58
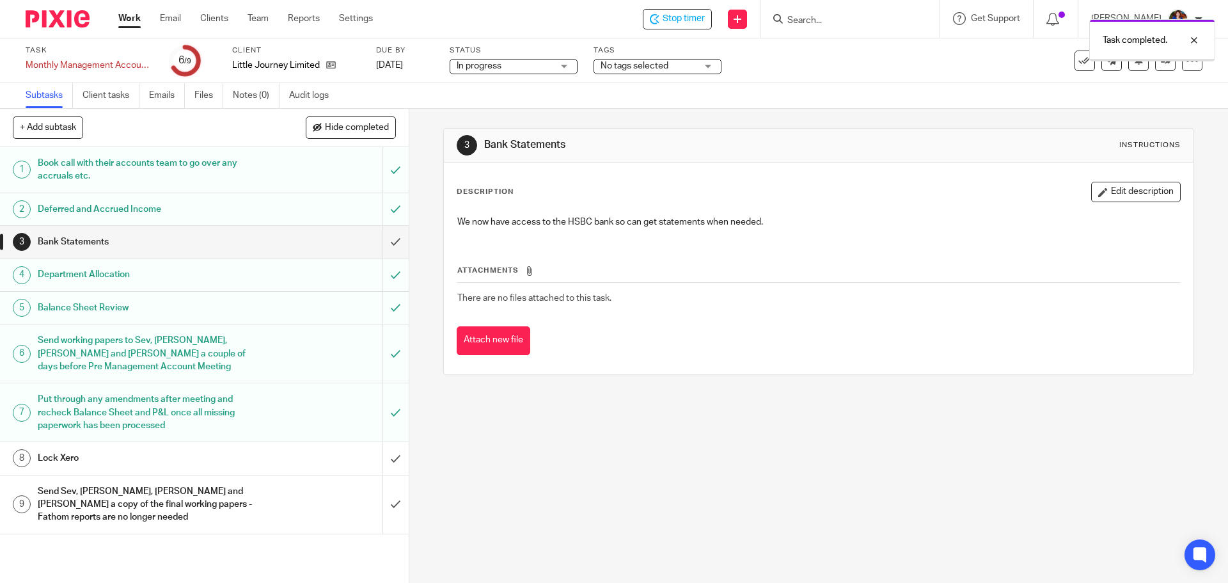
click at [290, 457] on div "Lock Xero" at bounding box center [204, 457] width 332 height 19
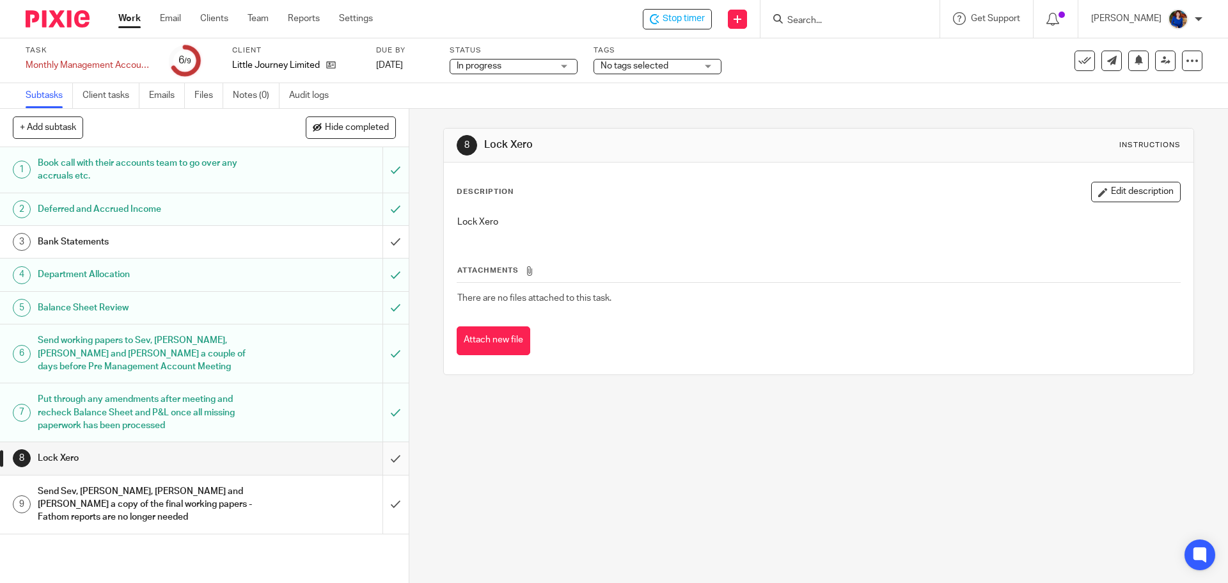
click at [384, 457] on input "submit" at bounding box center [204, 458] width 409 height 32
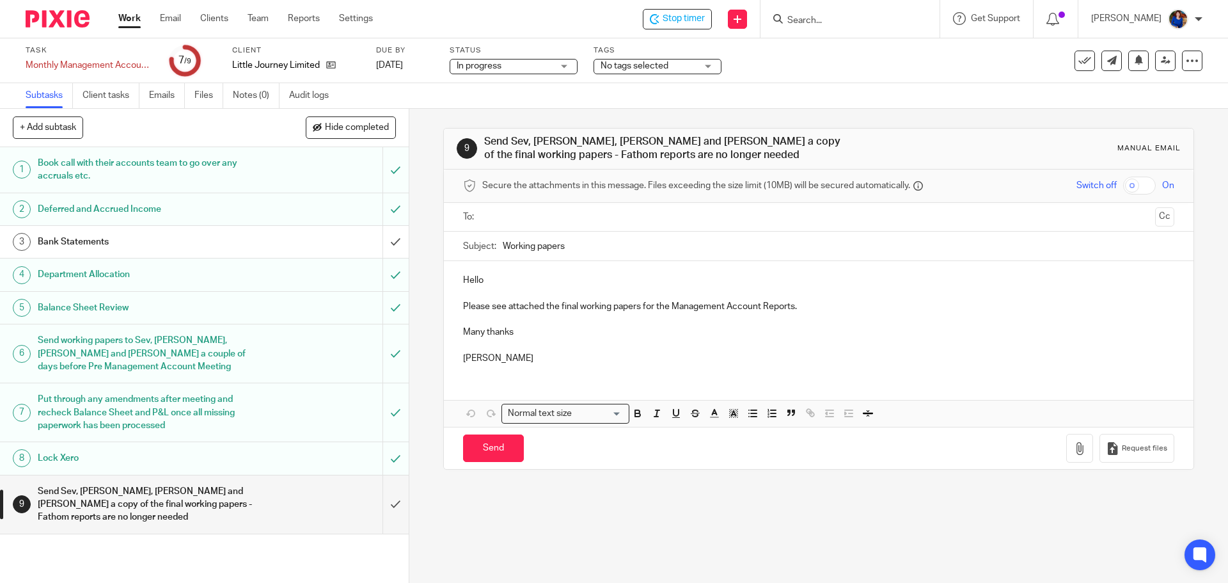
click at [505, 214] on input "text" at bounding box center [818, 217] width 662 height 15
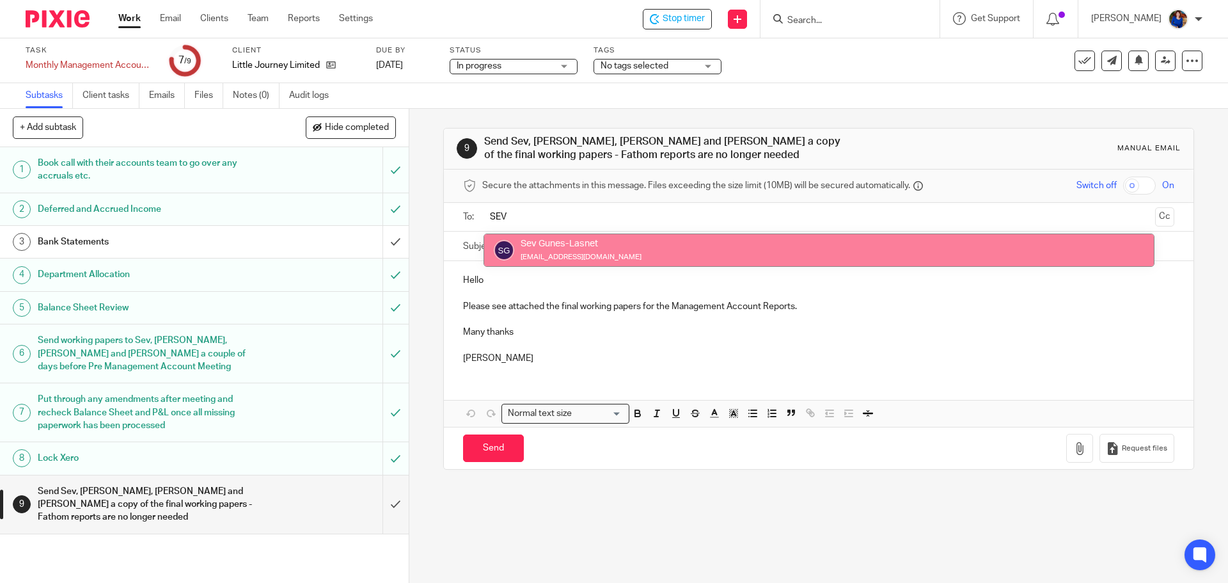
type input "SEV"
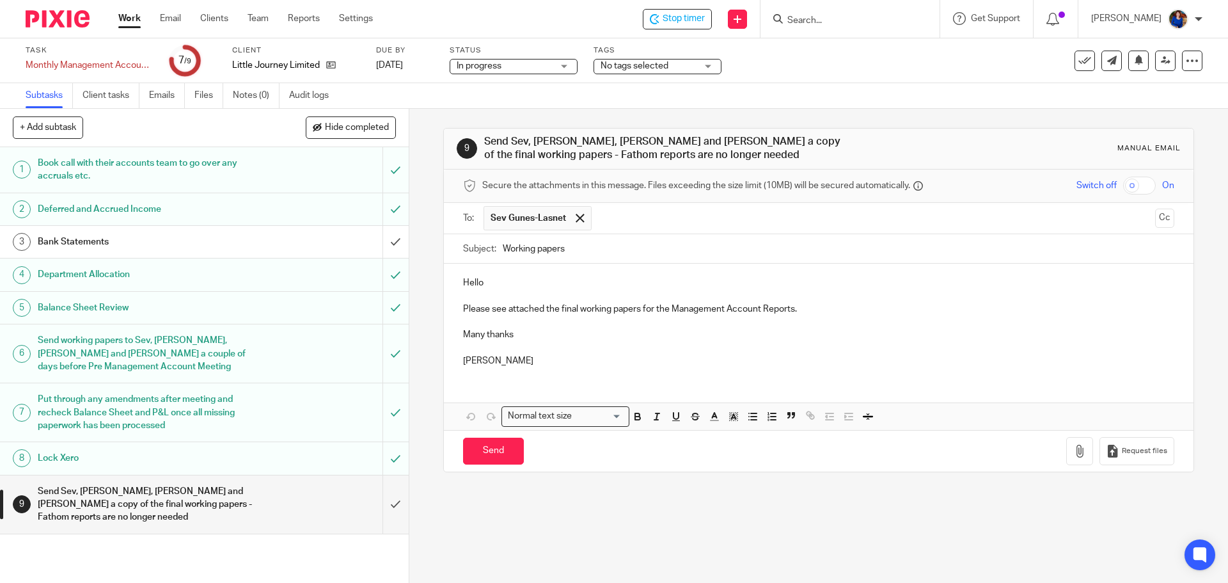
click at [675, 216] on input "text" at bounding box center [874, 218] width 552 height 25
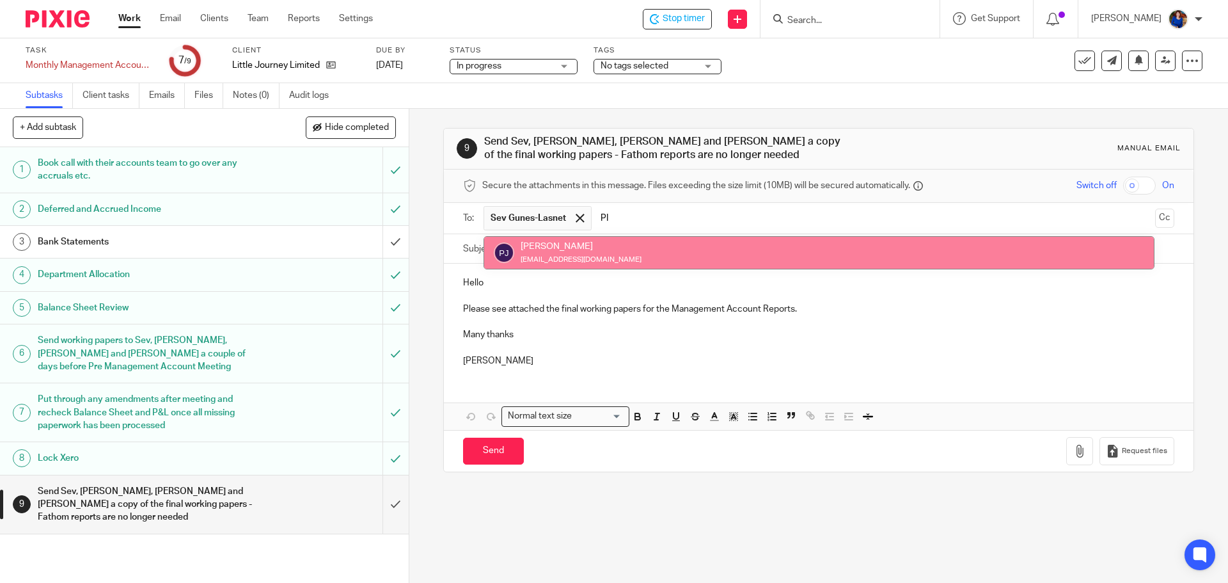
type input "PI"
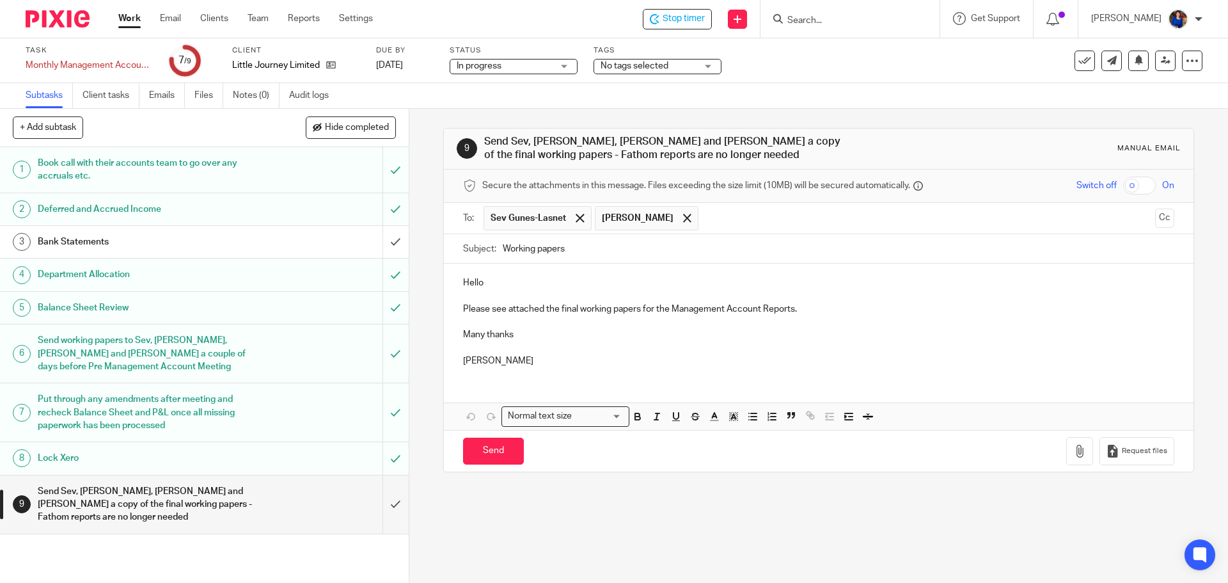
drag, startPoint x: 591, startPoint y: 266, endPoint x: 605, endPoint y: 256, distance: 17.0
click at [723, 217] on input "text" at bounding box center [927, 218] width 444 height 25
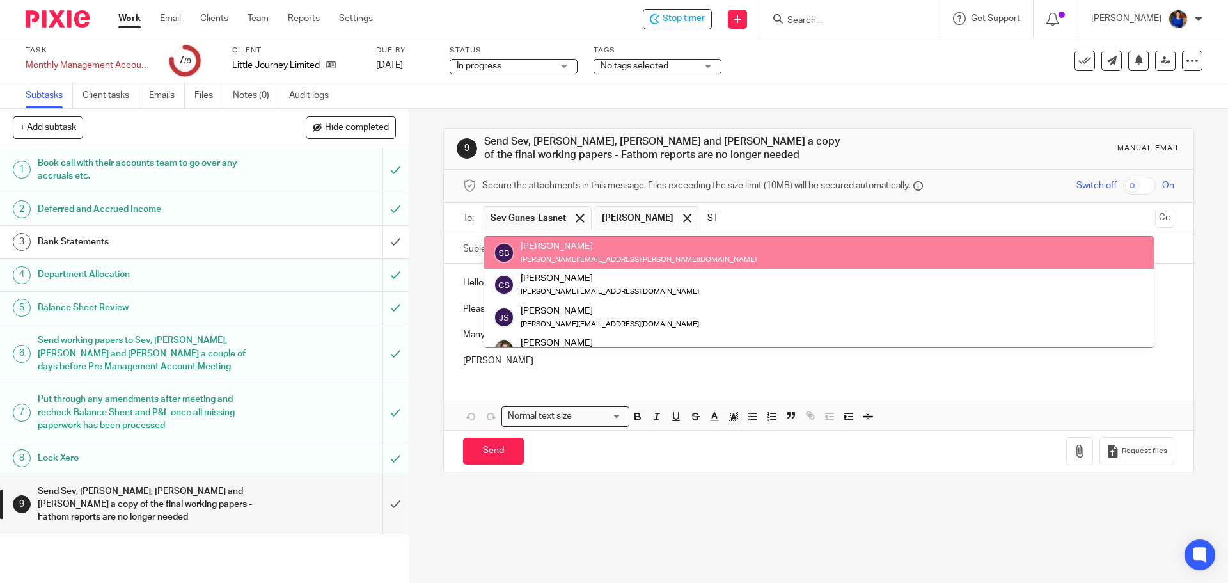
type input "ST"
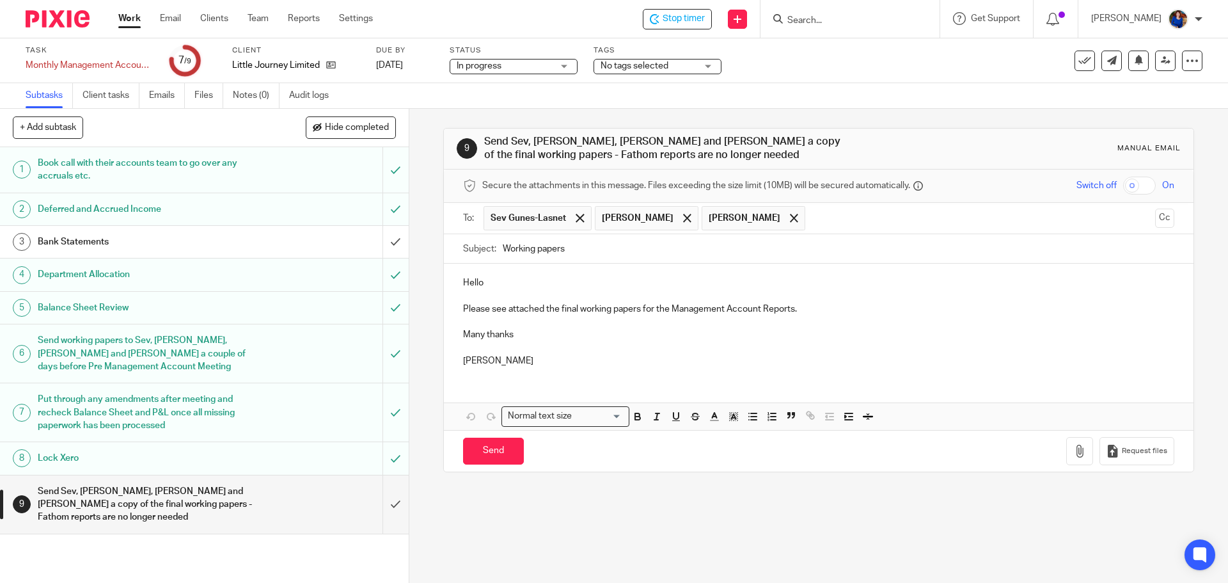
click at [811, 219] on input "text" at bounding box center [980, 218] width 338 height 25
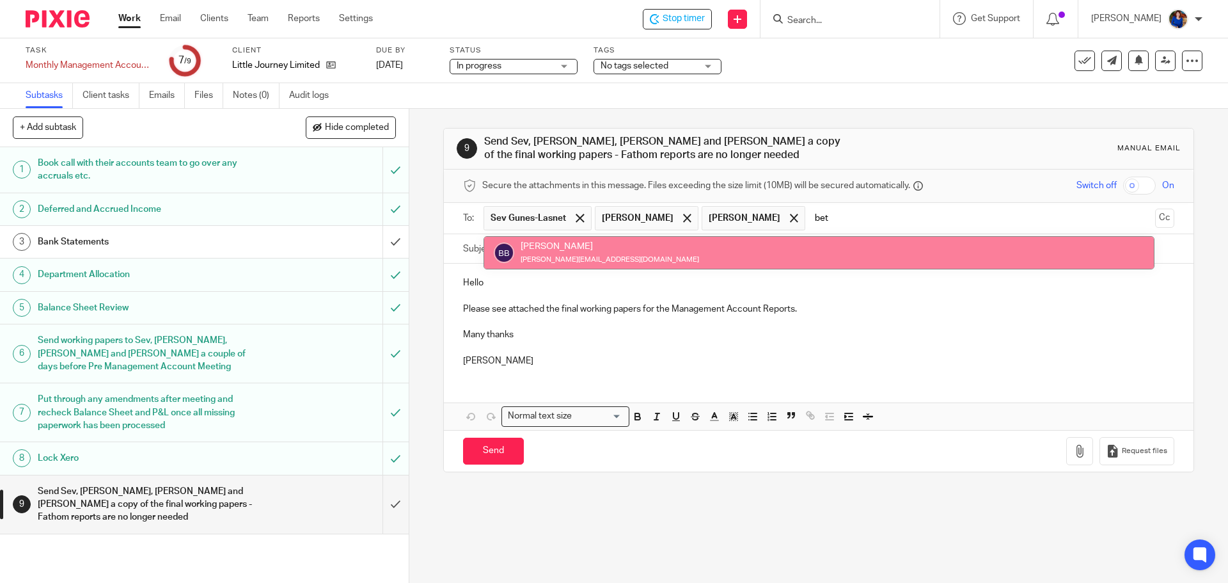
type input "bet"
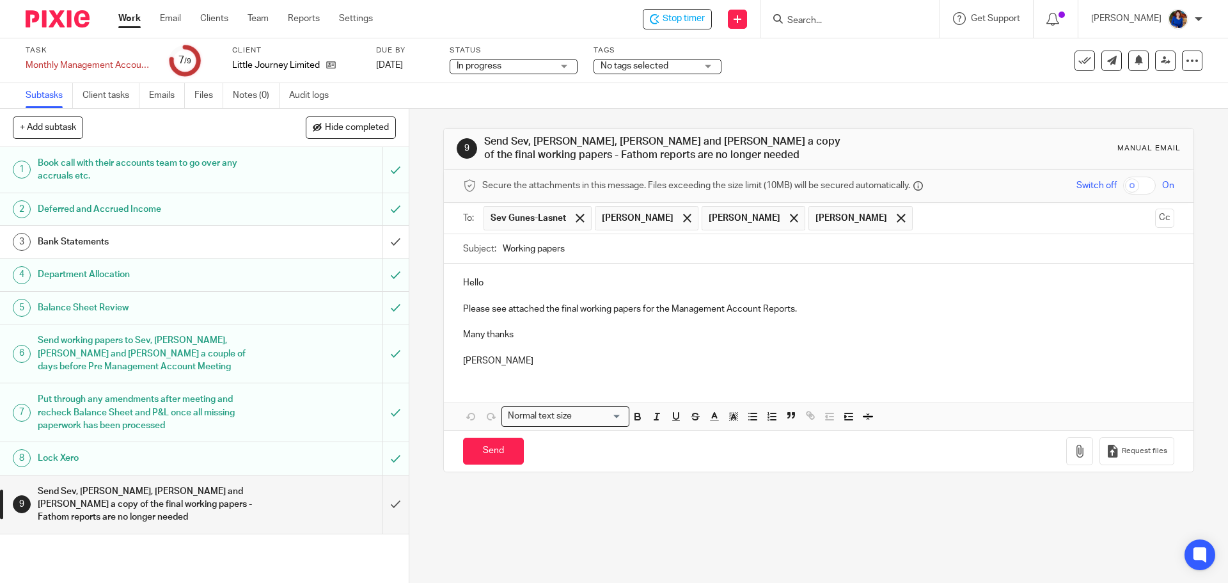
click at [824, 302] on p "Please see attached the final working papers for the Management Account Reports." at bounding box center [818, 308] width 710 height 13
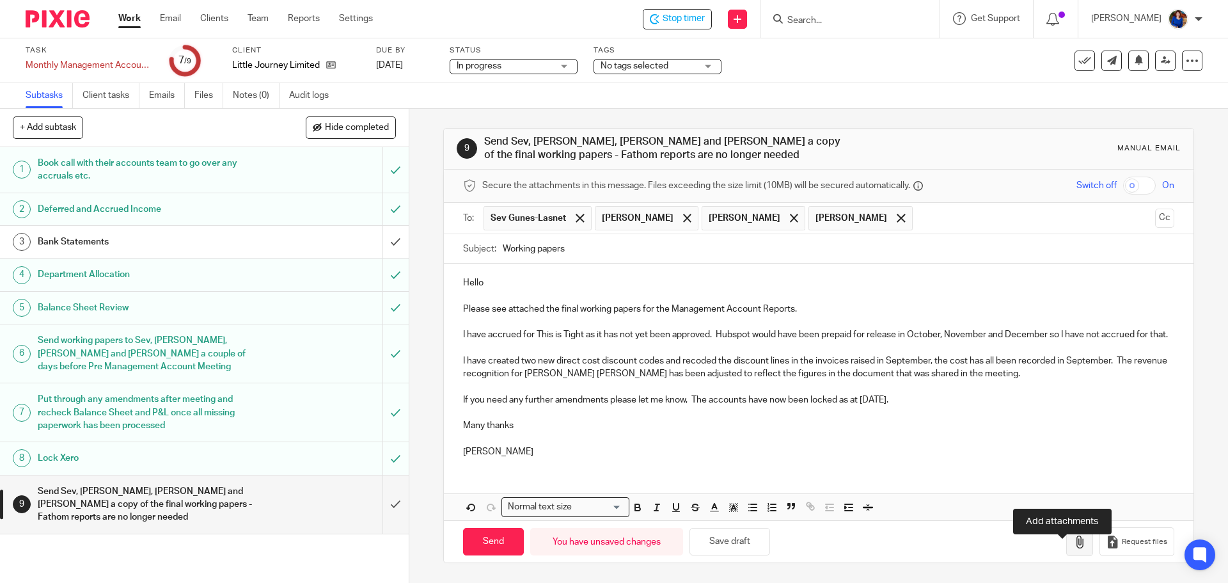
click at [1073, 548] on icon "button" at bounding box center [1079, 541] width 13 height 13
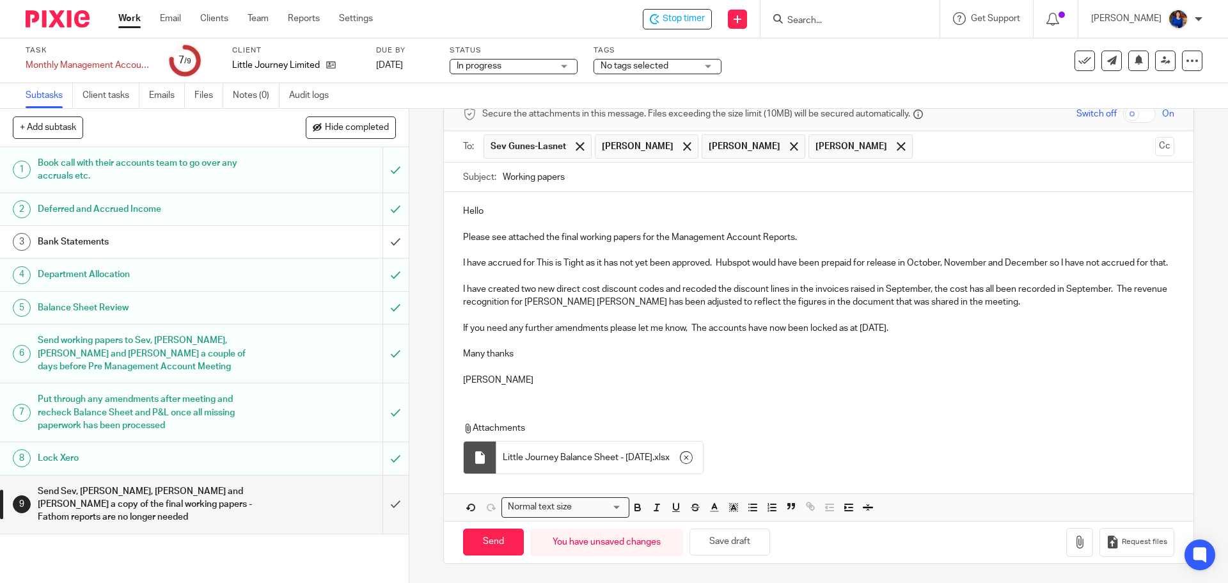
scroll to position [84, 0]
click at [494, 541] on input "Send" at bounding box center [493, 541] width 61 height 27
type input "Sent"
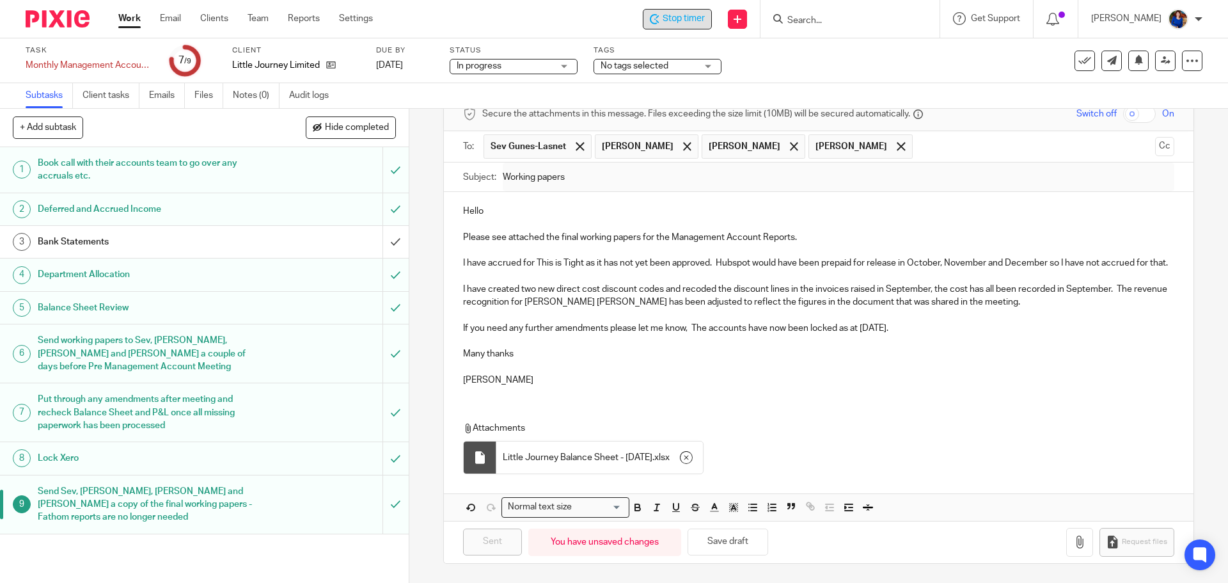
click at [690, 24] on span "Stop timer" at bounding box center [683, 18] width 42 height 13
drag, startPoint x: 130, startPoint y: 20, endPoint x: 95, endPoint y: 98, distance: 85.9
click at [130, 21] on link "Work" at bounding box center [129, 18] width 22 height 13
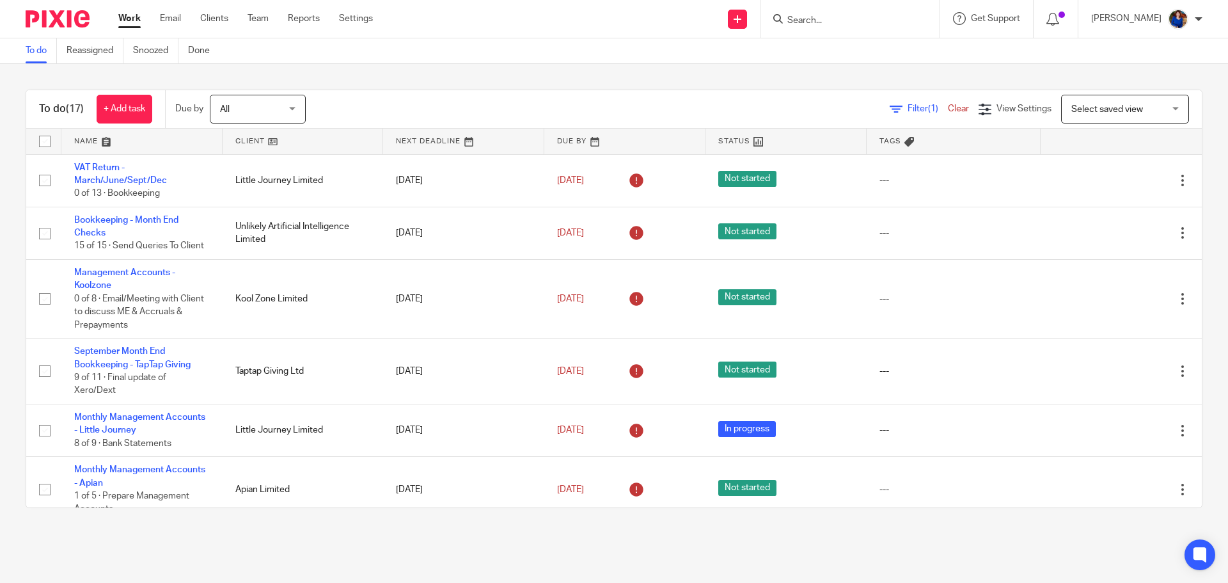
click at [129, 15] on link "Work" at bounding box center [129, 18] width 22 height 13
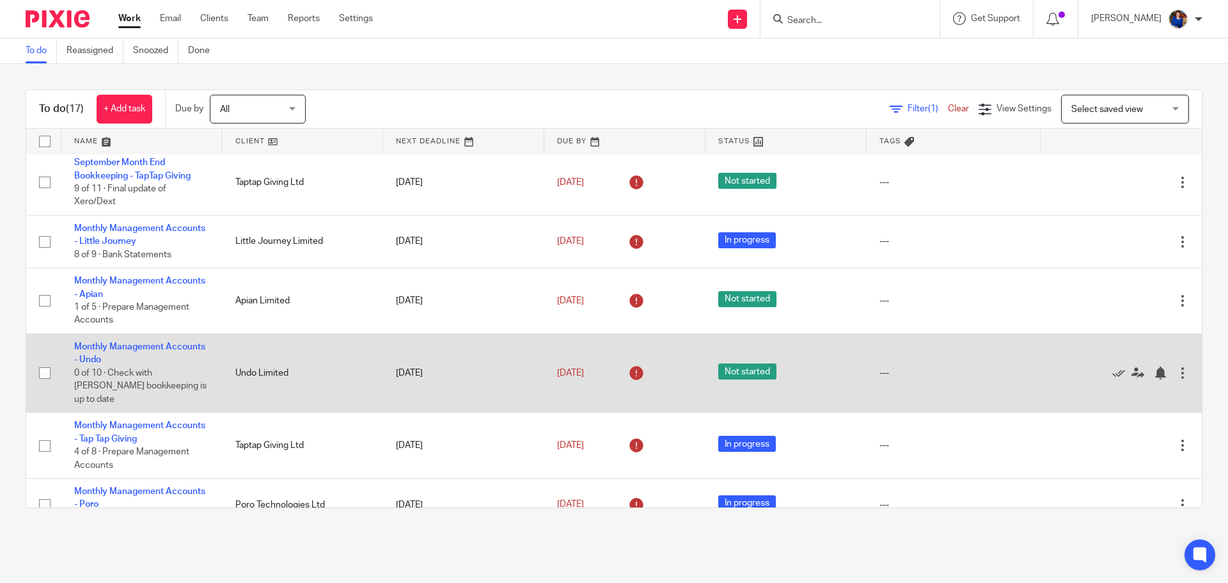
scroll to position [219, 0]
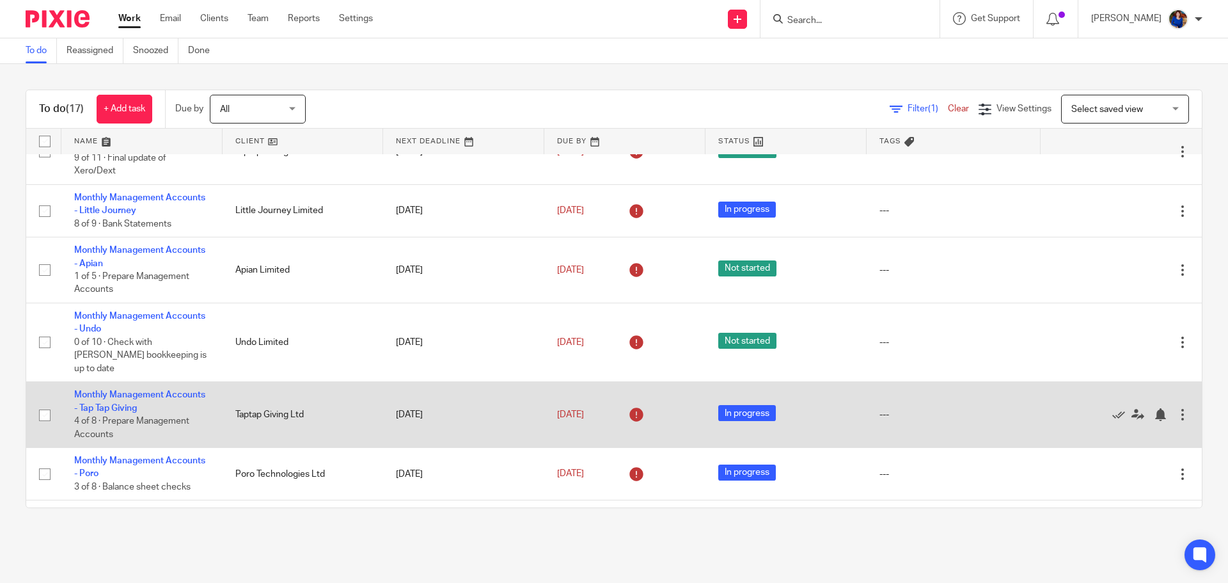
click at [185, 382] on td "Monthly Management Accounts - Tap Tap Giving 4 of 8 · Prepare Management Accoun…" at bounding box center [141, 415] width 161 height 66
click at [157, 390] on link "Monthly Management Accounts - Tap Tap Giving" at bounding box center [139, 401] width 131 height 22
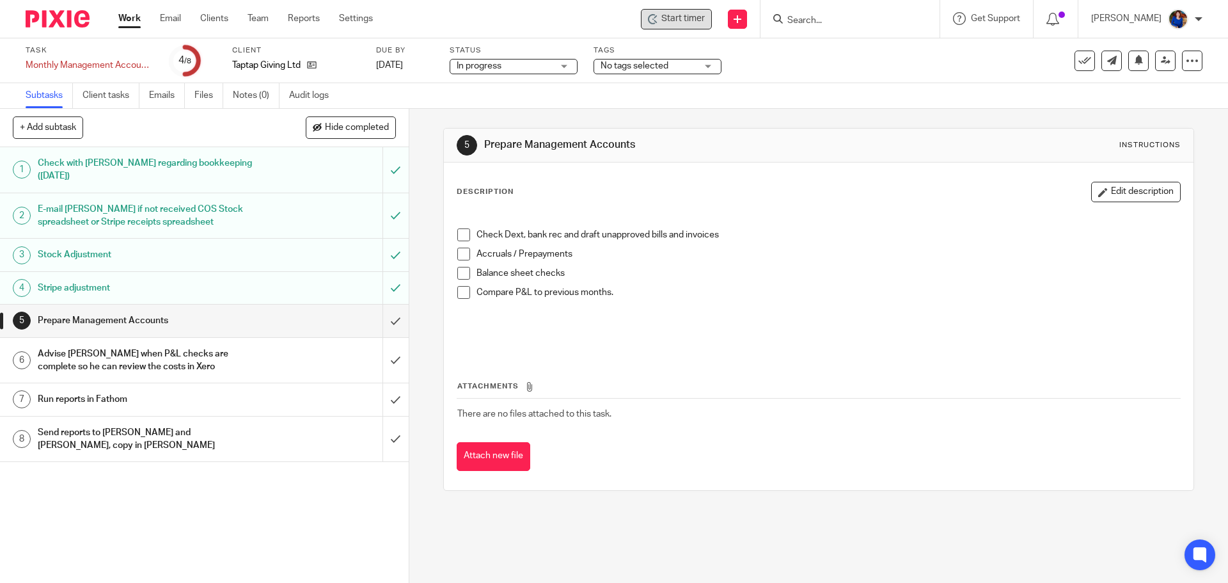
click at [673, 12] on div "Start timer" at bounding box center [676, 19] width 71 height 20
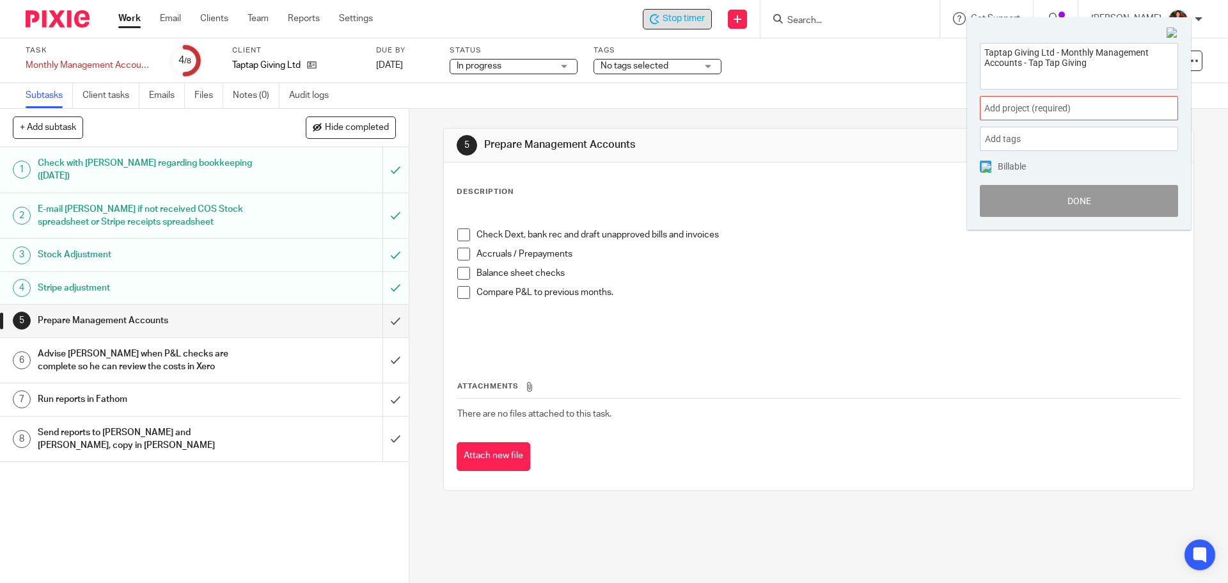
click at [1104, 114] on span "Add project (required) :" at bounding box center [1064, 108] width 161 height 13
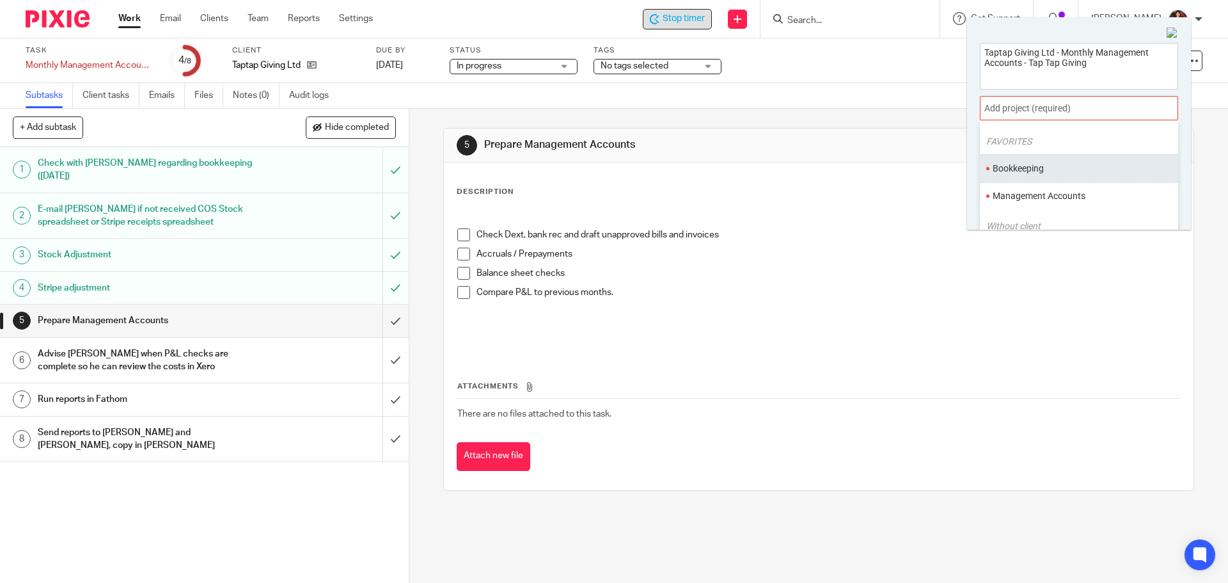
scroll to position [64, 0]
click at [1086, 168] on li "Management Accounts" at bounding box center [1075, 165] width 167 height 13
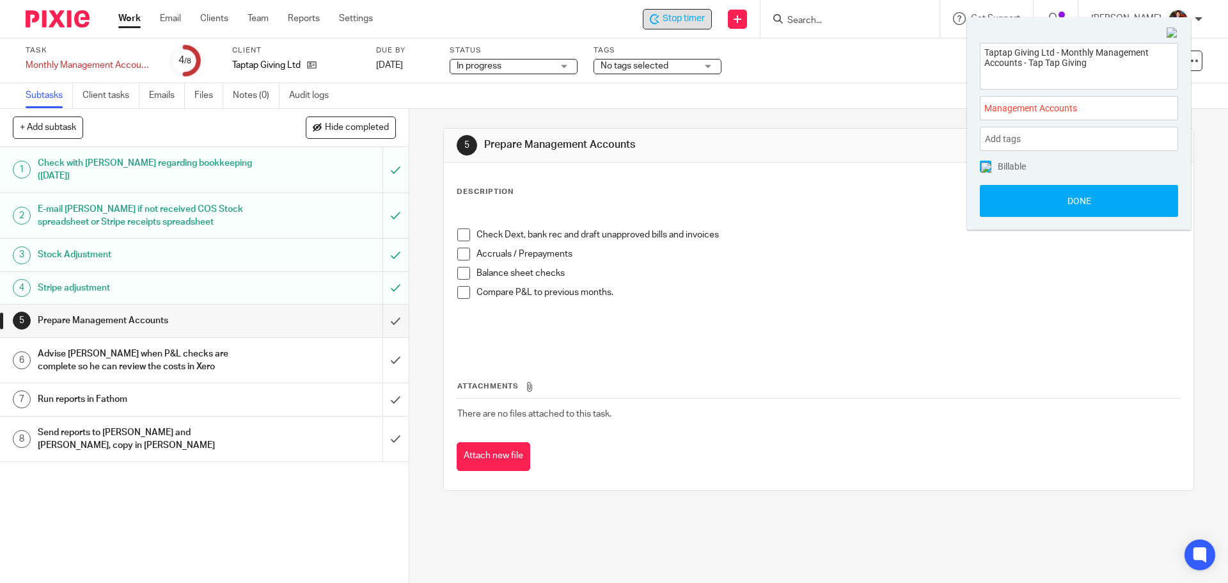
click at [978, 169] on div "Taptap Giving Ltd - Monthly Management Accounts - Tap Tap Giving Management Acc…" at bounding box center [1079, 130] width 224 height 200
drag, startPoint x: 984, startPoint y: 161, endPoint x: 988, endPoint y: 169, distance: 9.2
click at [984, 163] on span at bounding box center [986, 166] width 12 height 12
click at [1008, 200] on button "Done" at bounding box center [1079, 201] width 198 height 32
